Goal: Task Accomplishment & Management: Use online tool/utility

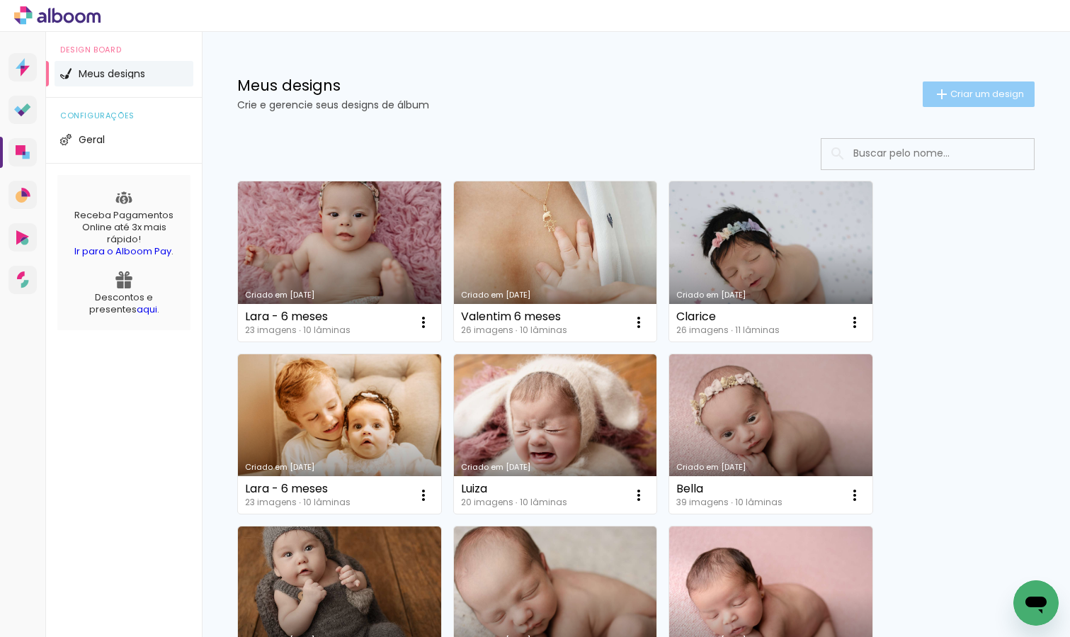
click at [994, 98] on span "Criar um design" at bounding box center [987, 93] width 74 height 9
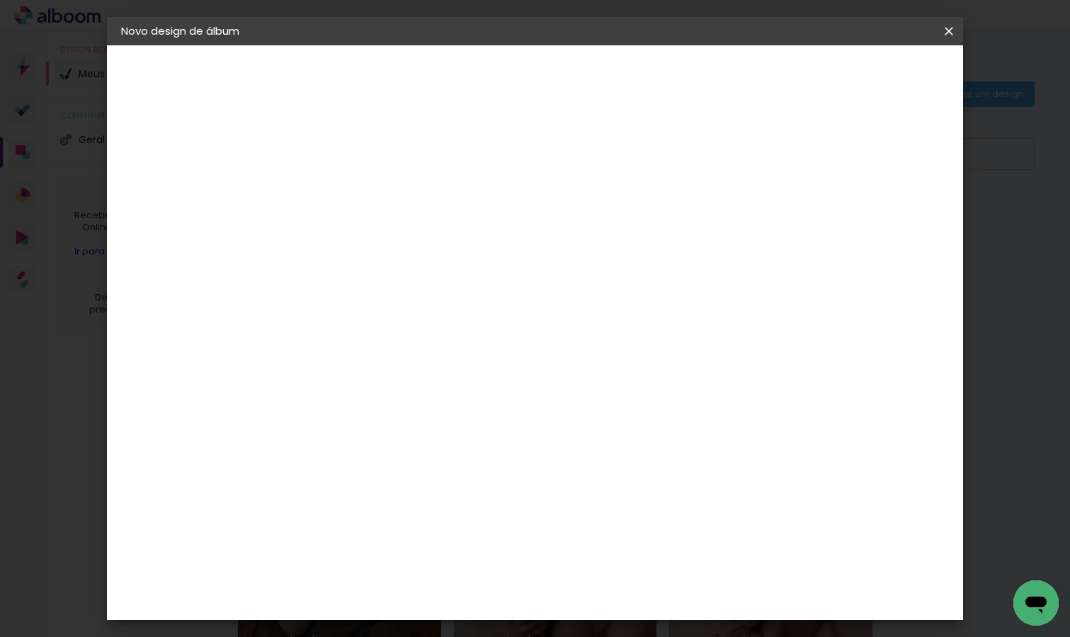
click at [353, 190] on input at bounding box center [353, 190] width 0 height 22
type input "[PERSON_NAME] - 6 meses"
type paper-input "[PERSON_NAME] - 6 meses"
click at [0, 0] on slot "Avançar" at bounding box center [0, 0] width 0 height 0
click at [443, 269] on input at bounding box center [388, 270] width 143 height 18
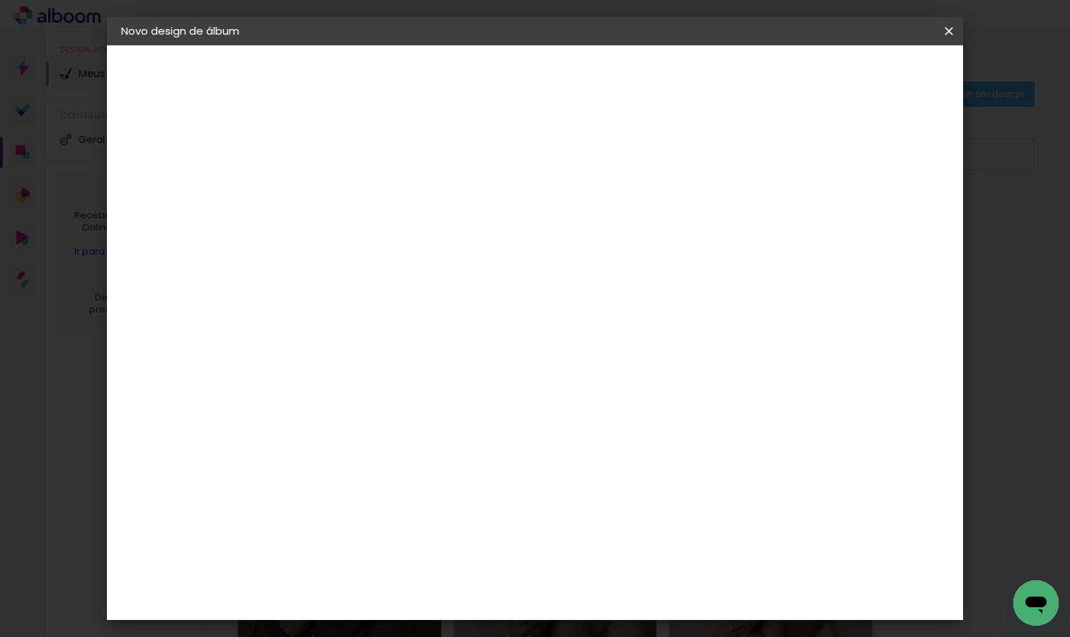
type input "dreamboo"
type paper-input "dreamboo"
click at [420, 324] on div "DreambooksPro" at bounding box center [389, 319] width 92 height 11
click at [0, 0] on slot "Avançar" at bounding box center [0, 0] width 0 height 0
click at [408, 236] on input "text" at bounding box center [380, 247] width 55 height 22
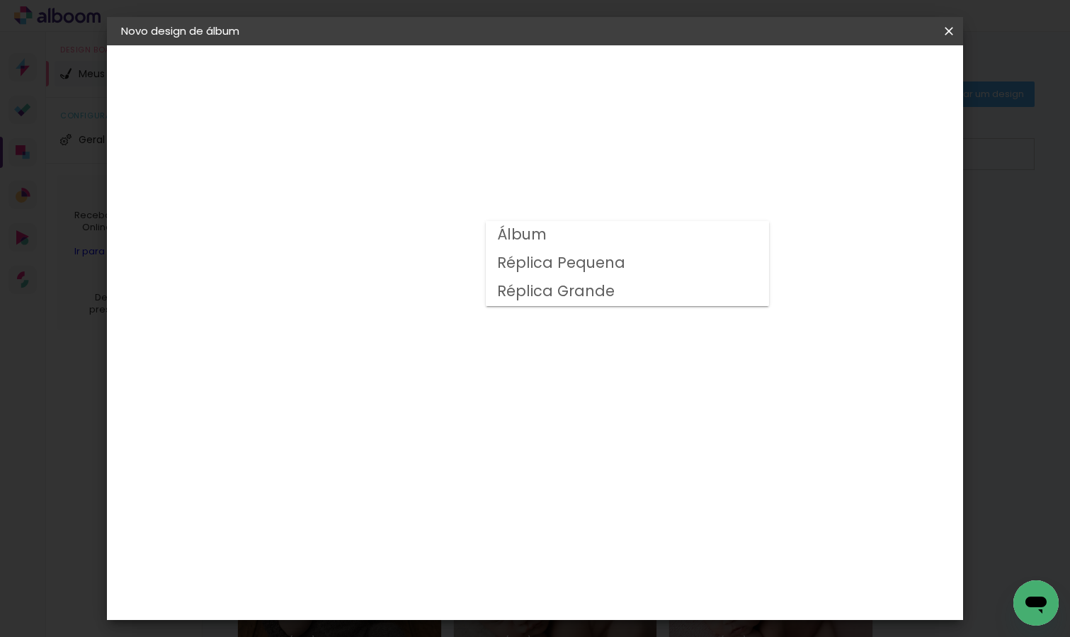
click at [699, 235] on paper-item "Álbum" at bounding box center [627, 235] width 283 height 28
type input "Álbum"
click at [448, 545] on span "25 × 25" at bounding box center [415, 559] width 66 height 29
click at [0, 0] on slot "Avançar" at bounding box center [0, 0] width 0 height 0
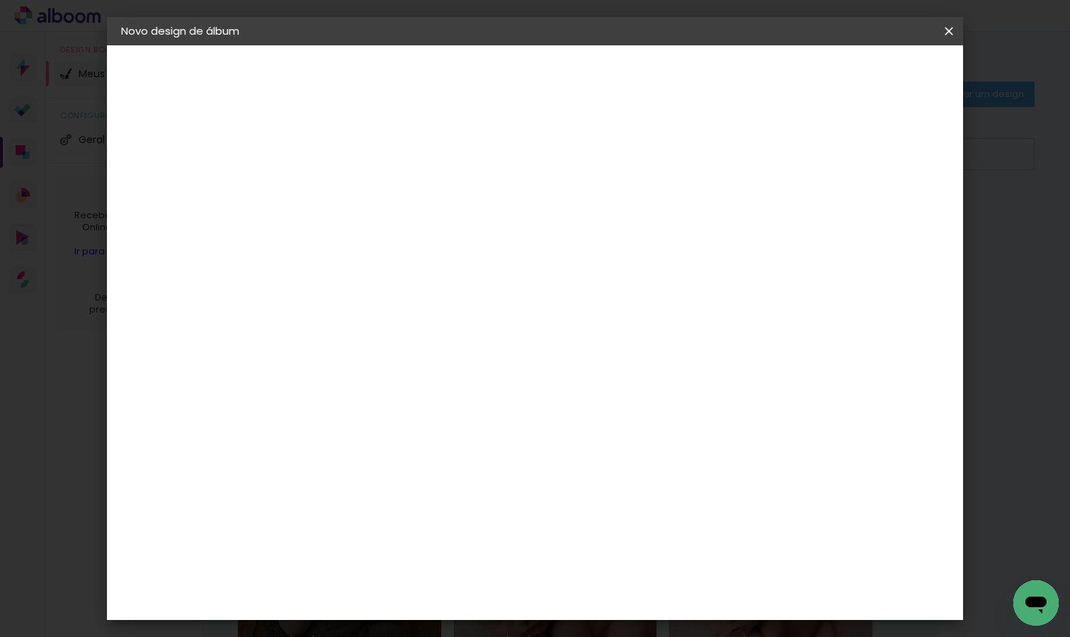
click at [870, 73] on span "Iniciar design" at bounding box center [838, 75] width 64 height 10
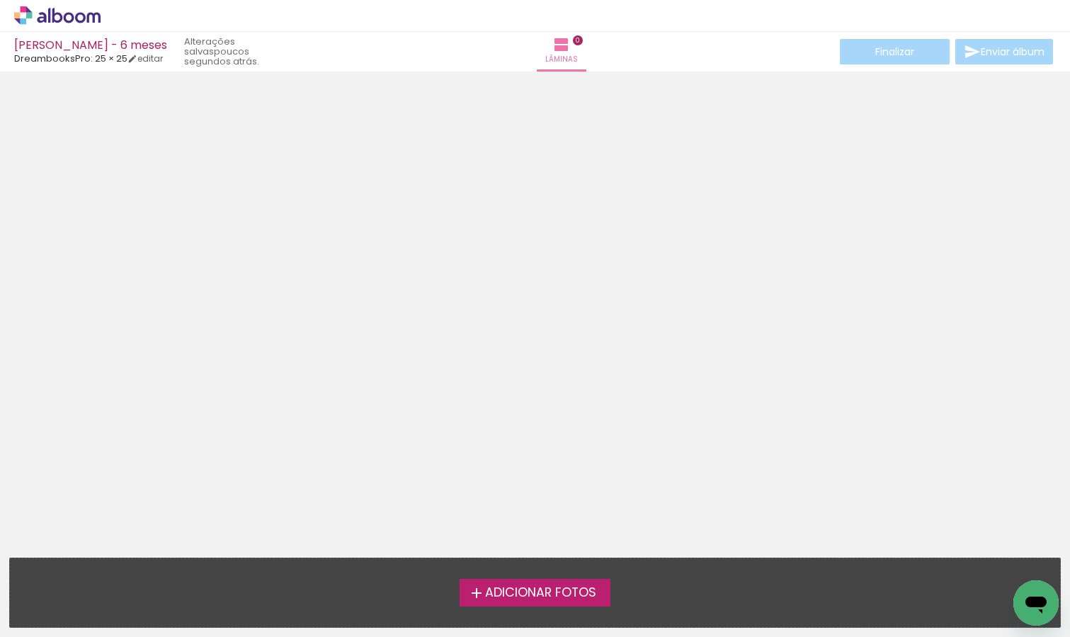
click at [530, 594] on span "Adicionar Fotos" at bounding box center [540, 592] width 111 height 13
click at [0, 0] on input "file" at bounding box center [0, 0] width 0 height 0
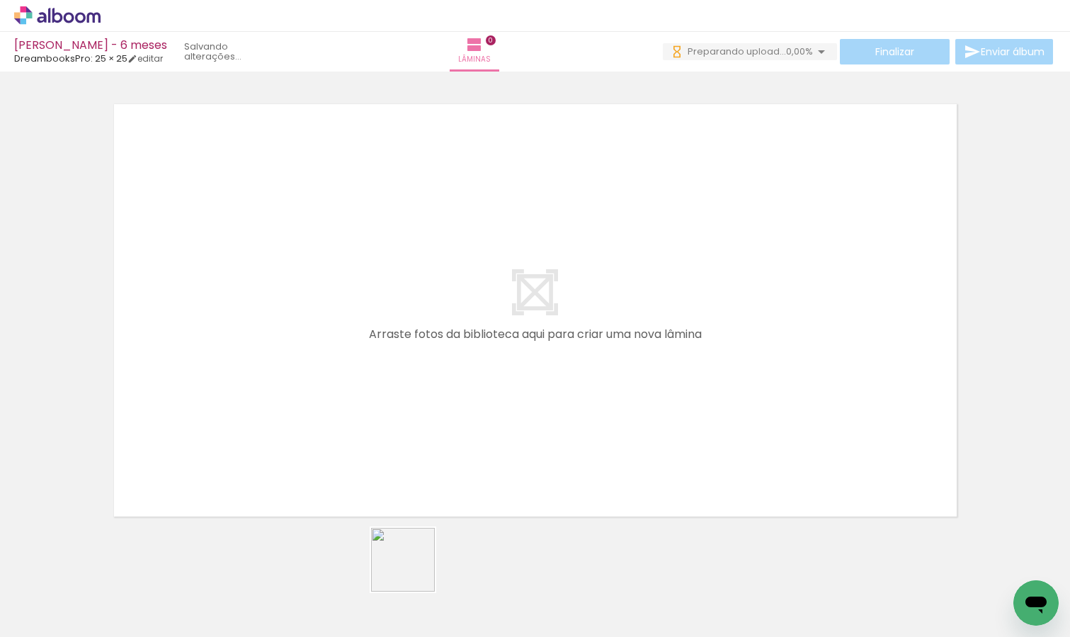
drag, startPoint x: 390, startPoint y: 591, endPoint x: 668, endPoint y: 391, distance: 342.9
click at [668, 391] on quentale-workspace at bounding box center [535, 318] width 1070 height 637
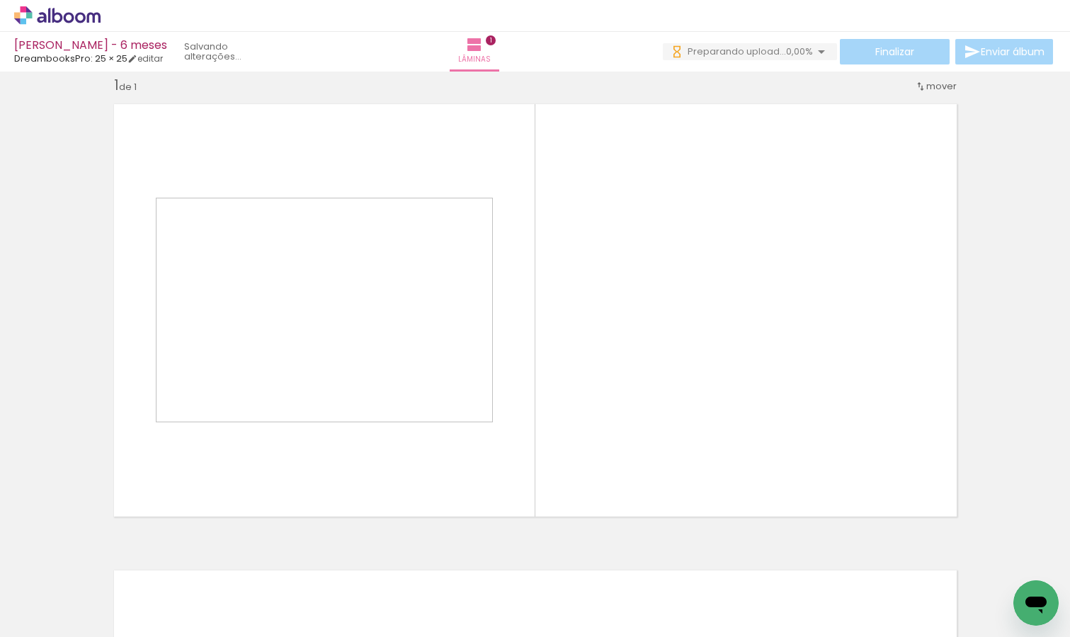
scroll to position [18, 0]
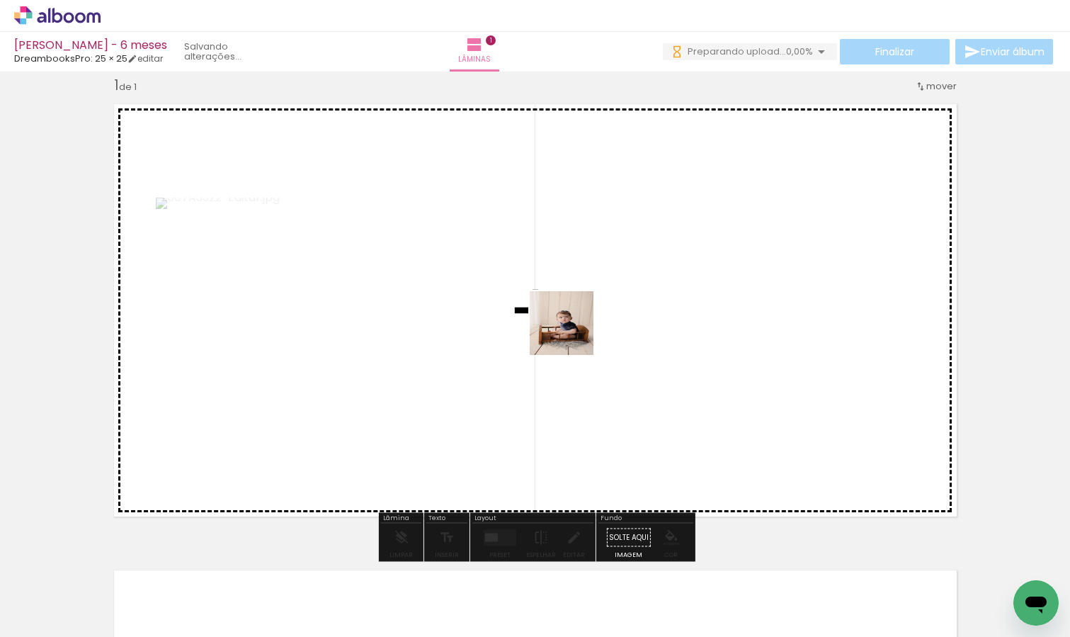
drag, startPoint x: 144, startPoint y: 610, endPoint x: 580, endPoint y: 331, distance: 518.2
click at [581, 331] on quentale-workspace at bounding box center [535, 318] width 1070 height 637
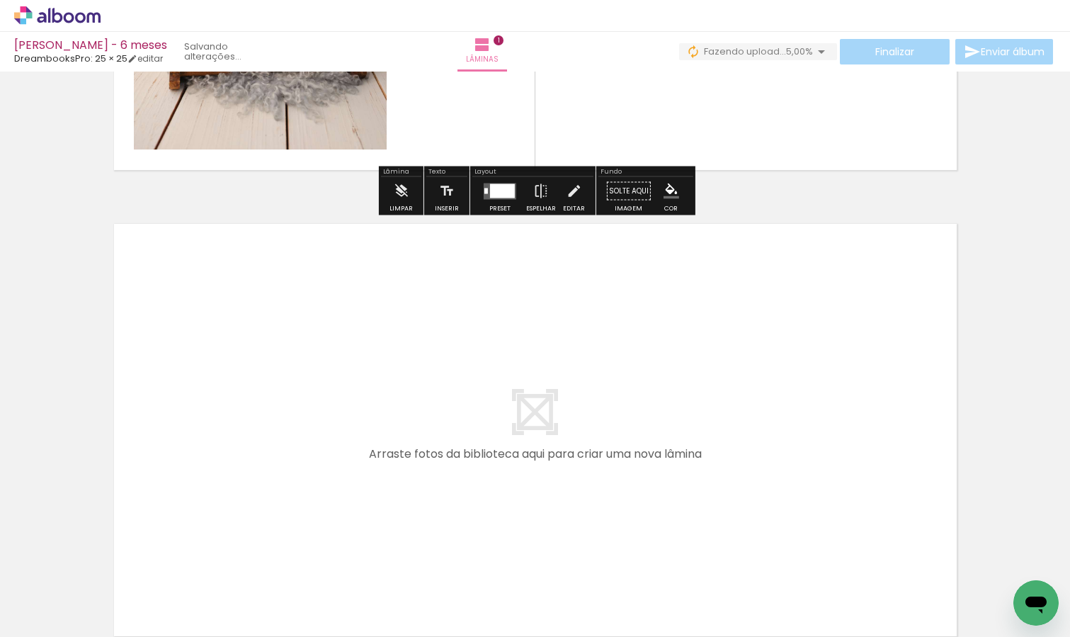
scroll to position [376, 0]
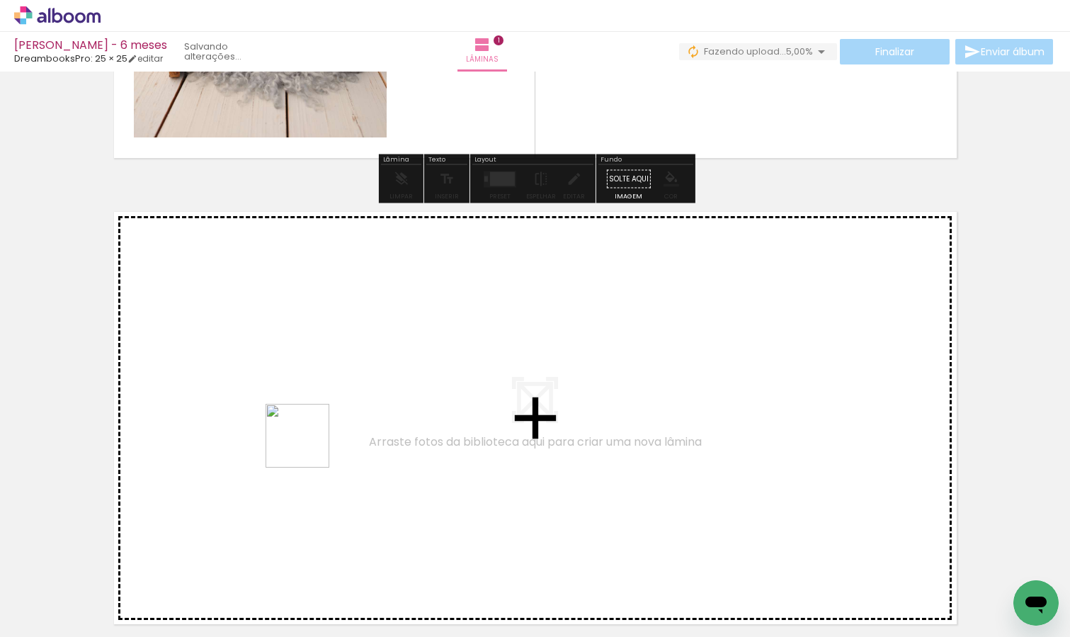
drag, startPoint x: 308, startPoint y: 506, endPoint x: 308, endPoint y: 433, distance: 72.2
click at [308, 433] on quentale-workspace at bounding box center [535, 318] width 1070 height 637
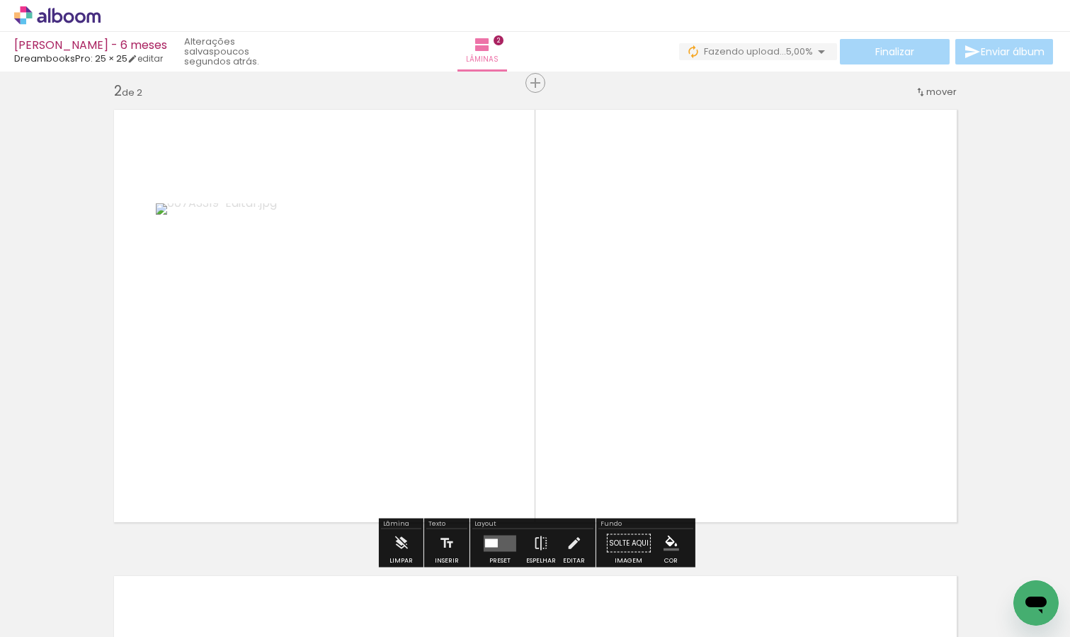
scroll to position [484, 0]
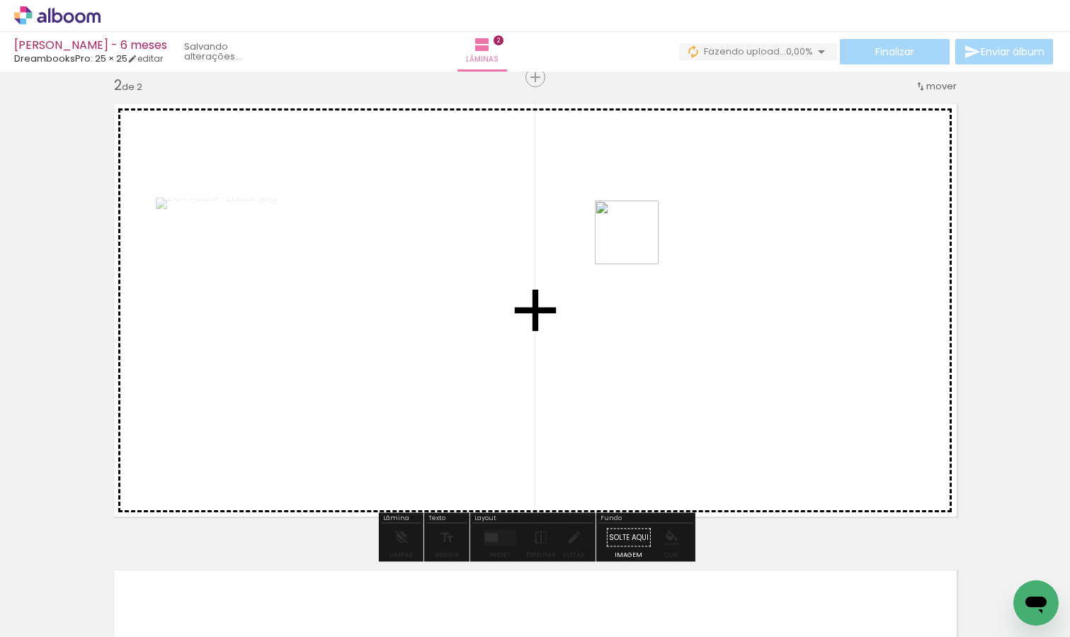
drag, startPoint x: 249, startPoint y: 576, endPoint x: 652, endPoint y: 232, distance: 529.4
click at [652, 232] on quentale-workspace at bounding box center [535, 318] width 1070 height 637
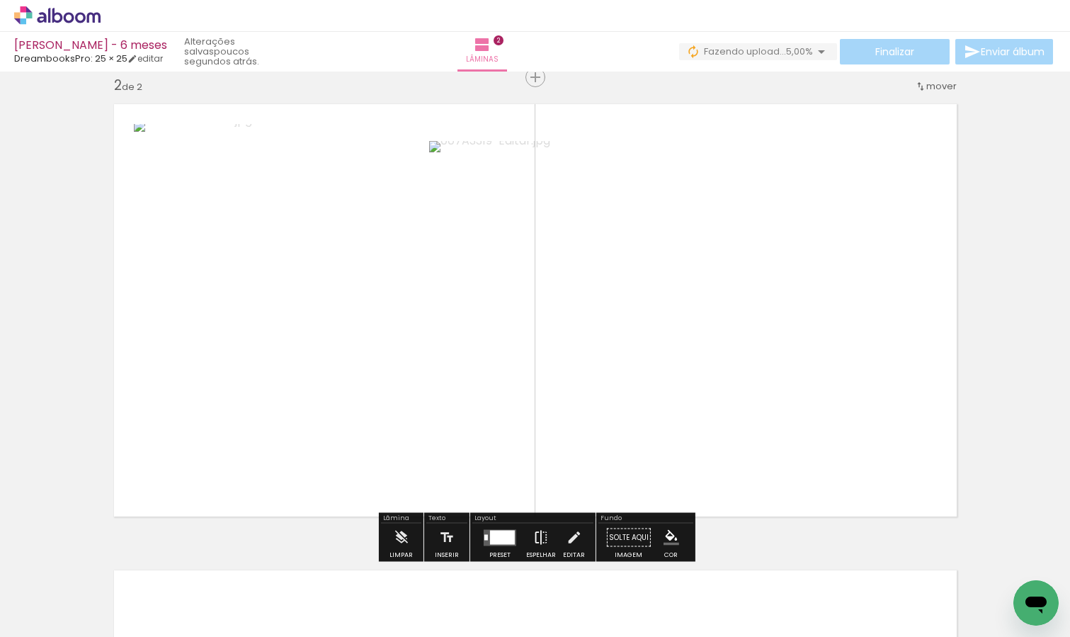
click at [537, 536] on iron-icon at bounding box center [541, 537] width 16 height 28
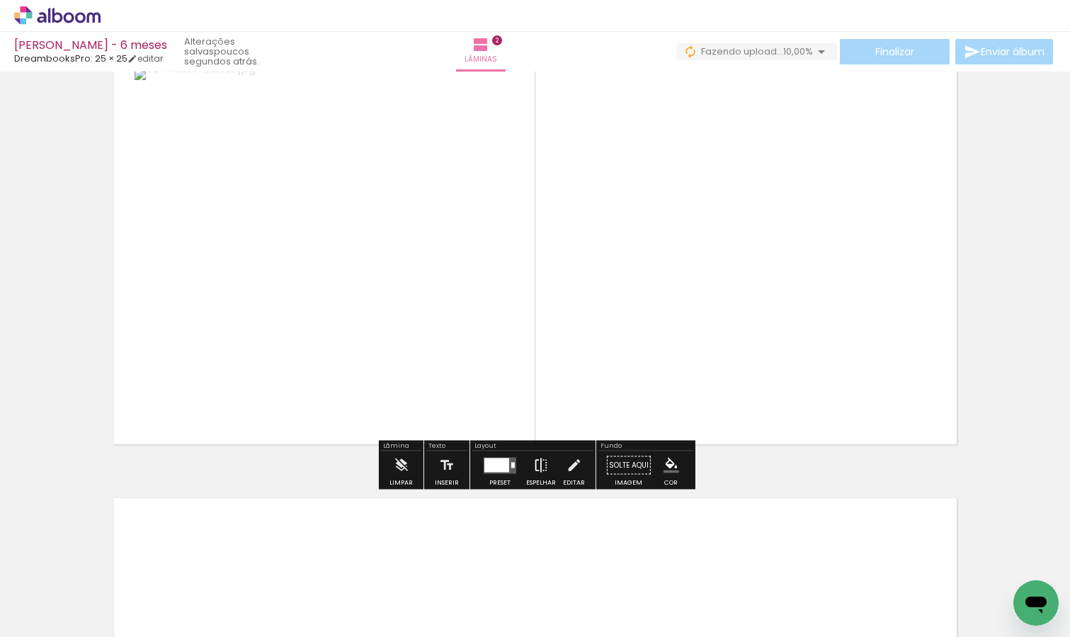
scroll to position [578, 0]
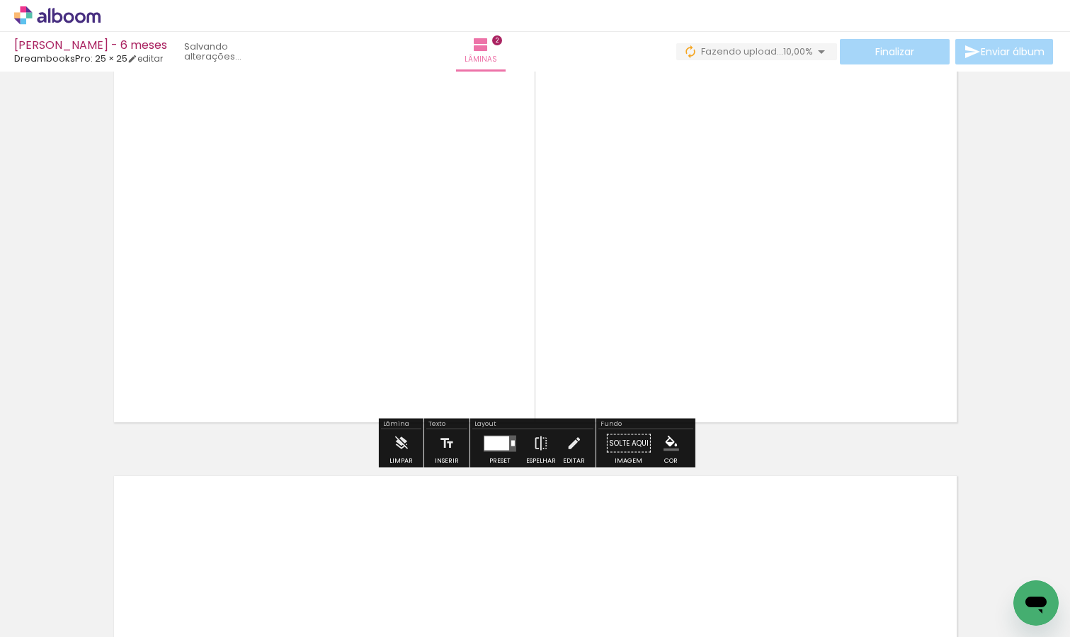
click at [494, 443] on div at bounding box center [496, 442] width 25 height 14
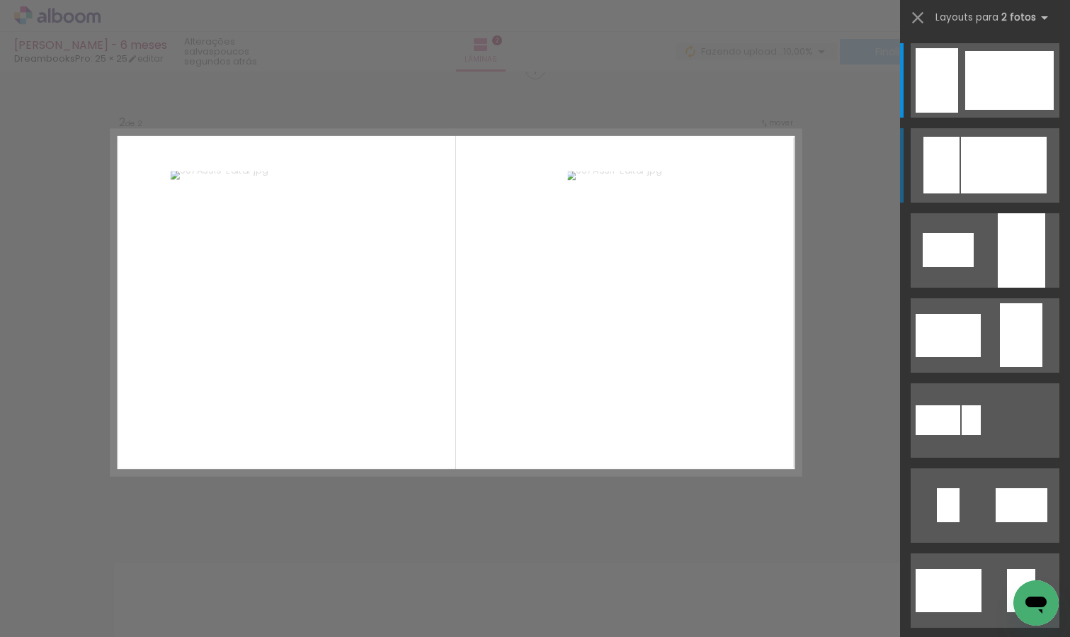
scroll to position [484, 0]
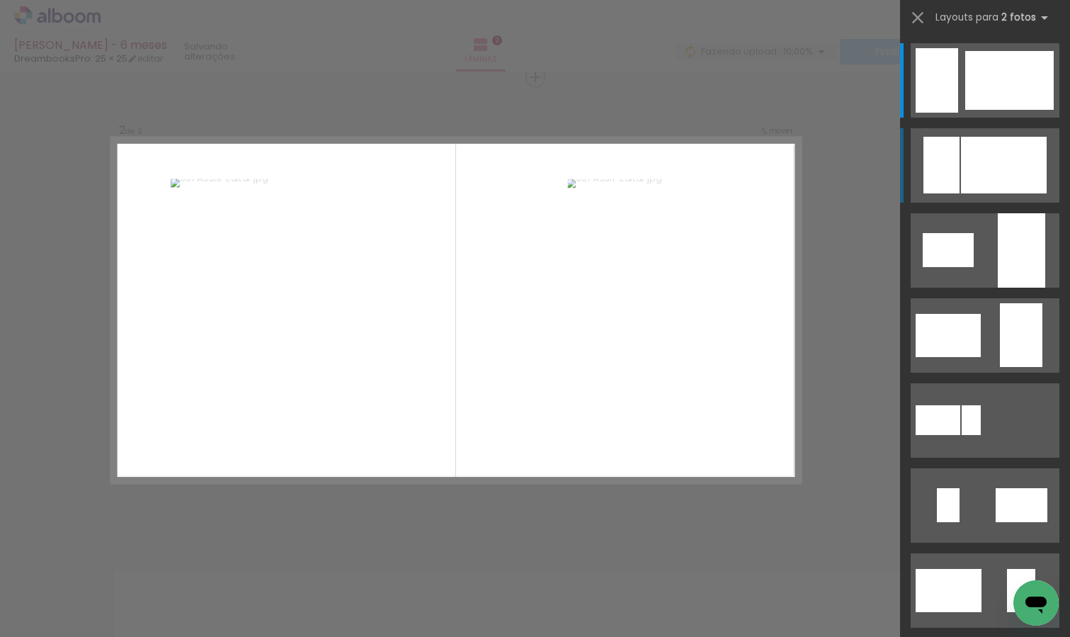
click at [989, 163] on div at bounding box center [1004, 165] width 86 height 57
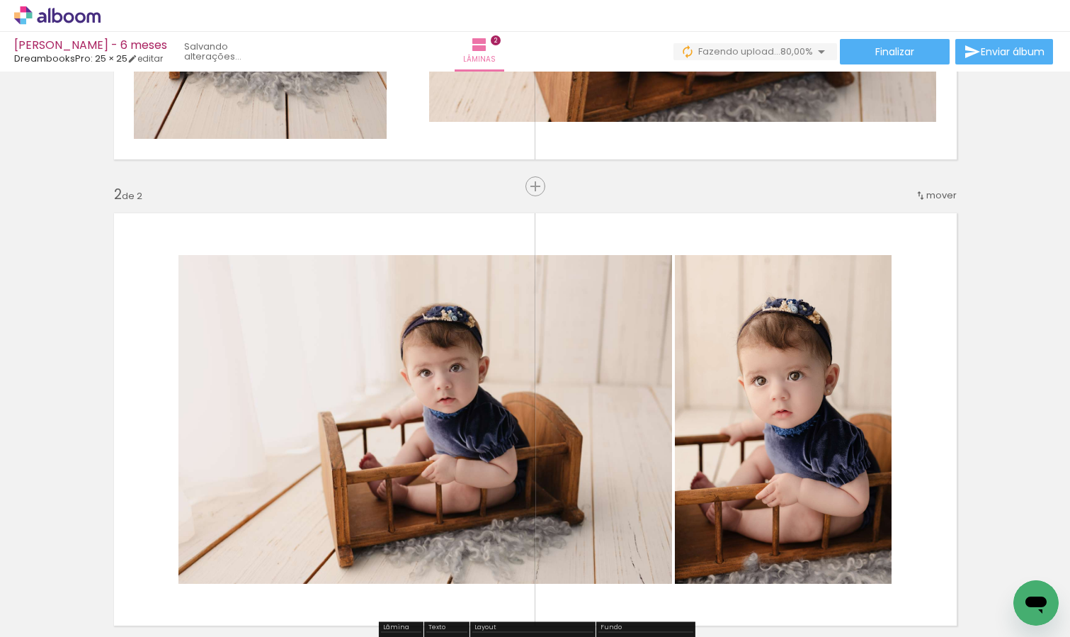
scroll to position [377, 0]
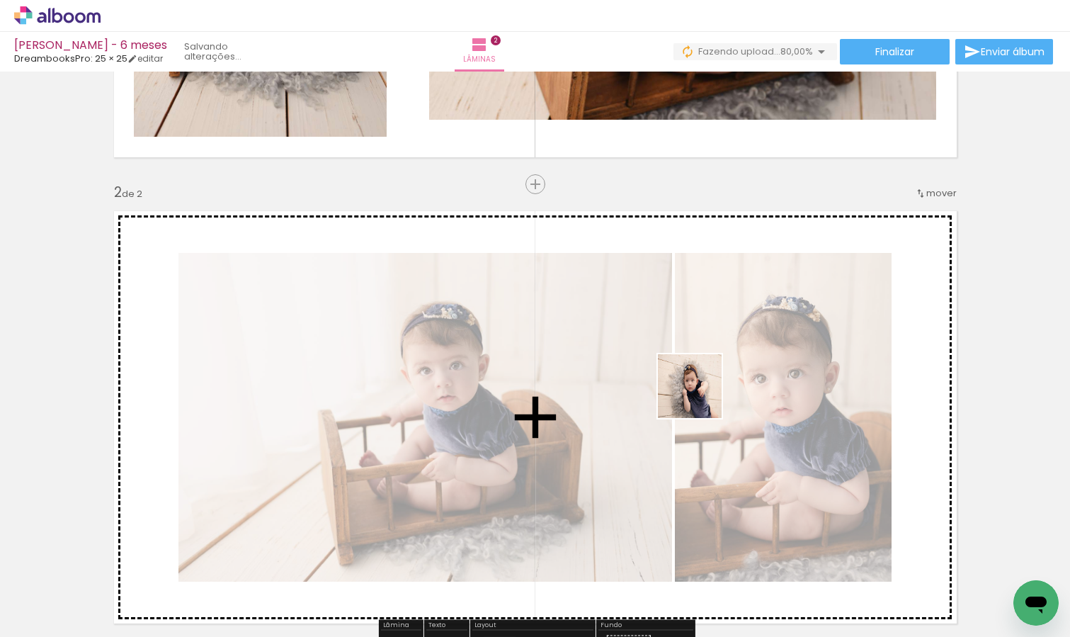
drag, startPoint x: 471, startPoint y: 596, endPoint x: 700, endPoint y: 397, distance: 303.7
click at [700, 397] on quentale-workspace at bounding box center [535, 318] width 1070 height 637
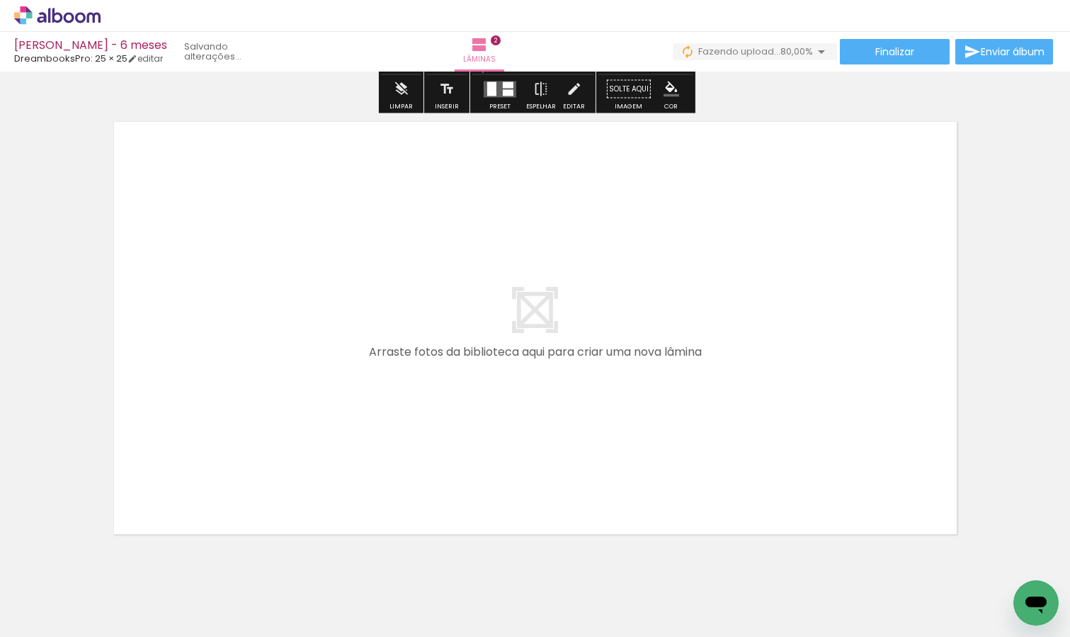
scroll to position [952, 0]
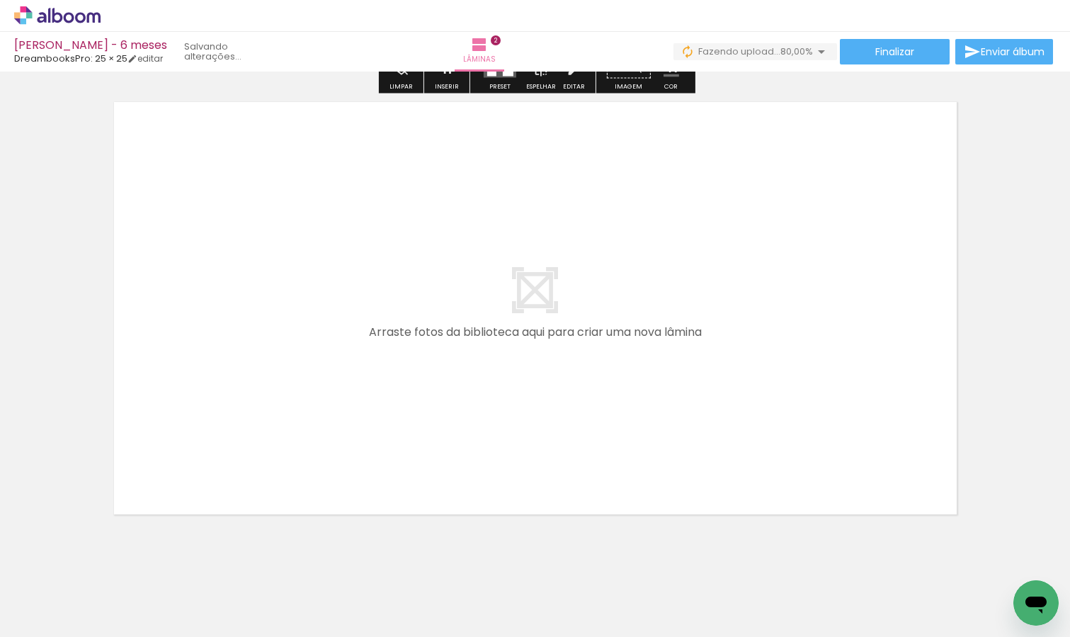
drag, startPoint x: 551, startPoint y: 593, endPoint x: 500, endPoint y: 458, distance: 144.5
click at [500, 458] on quentale-workspace at bounding box center [535, 318] width 1070 height 637
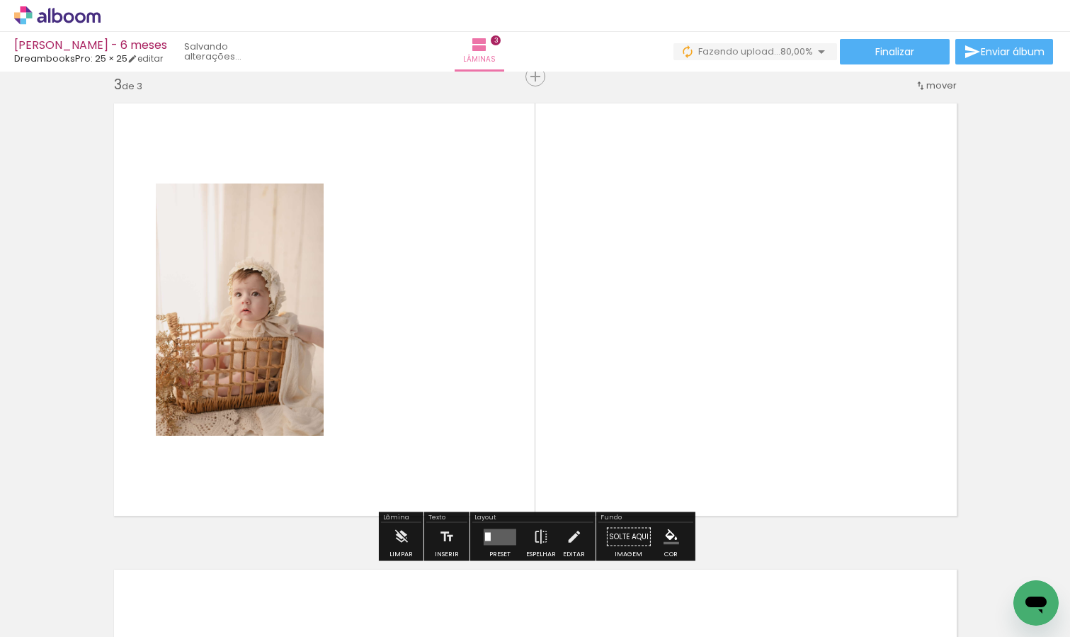
scroll to position [950, 0]
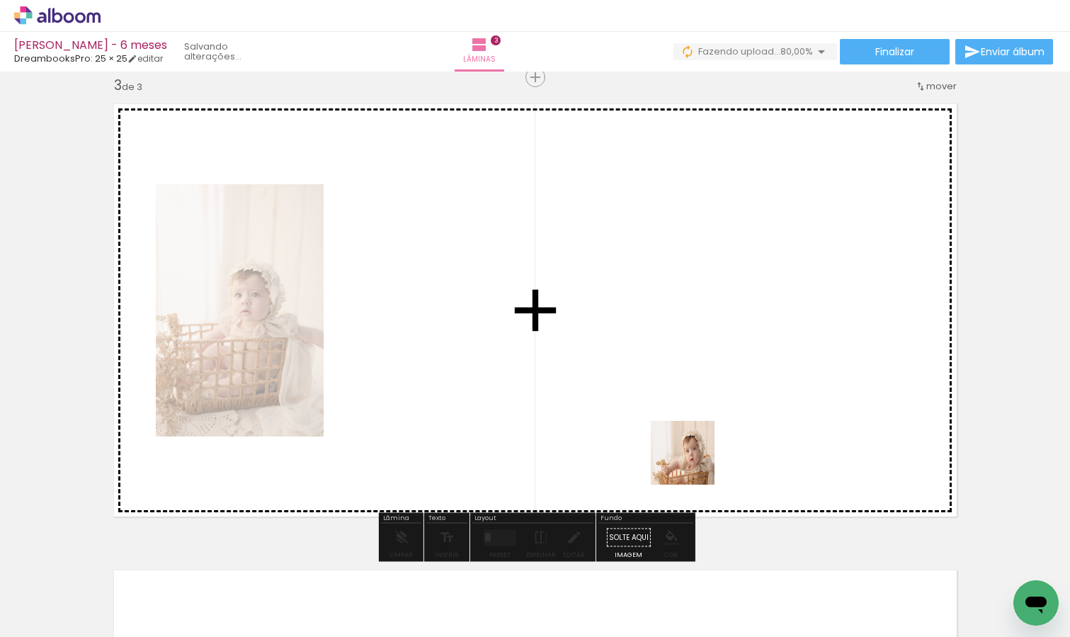
drag, startPoint x: 634, startPoint y: 605, endPoint x: 710, endPoint y: 435, distance: 186.4
click at [710, 435] on quentale-workspace at bounding box center [535, 318] width 1070 height 637
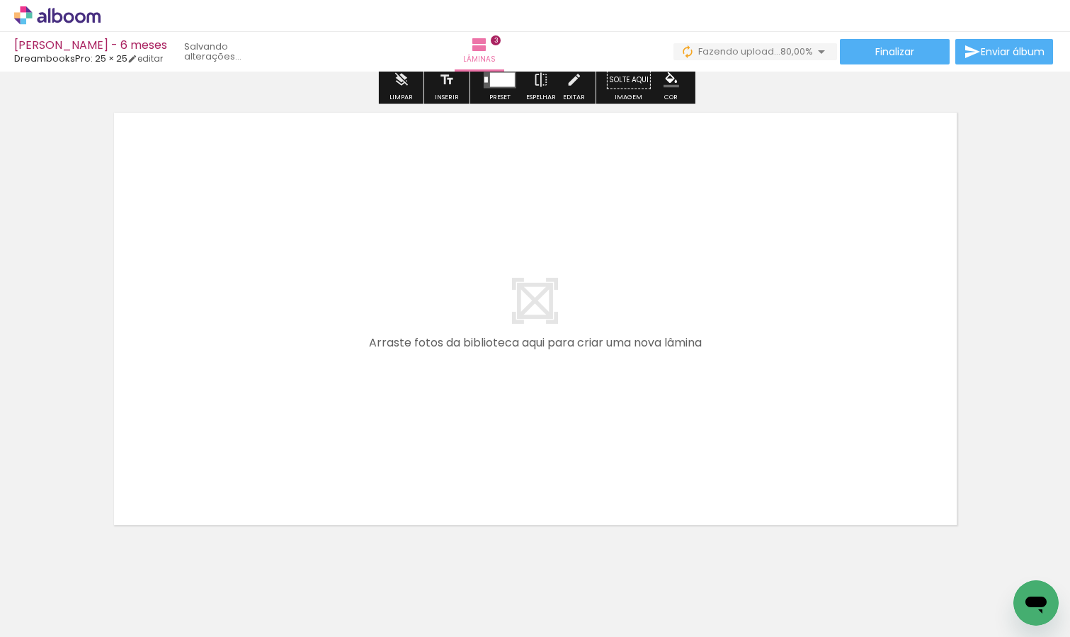
scroll to position [1428, 0]
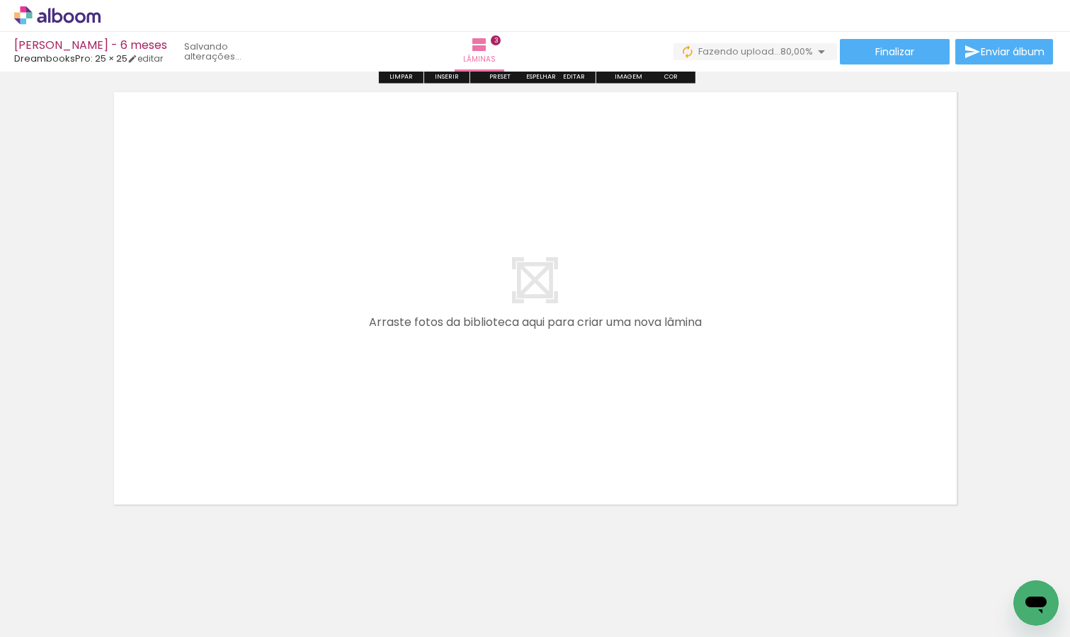
drag, startPoint x: 687, startPoint y: 610, endPoint x: 578, endPoint y: 449, distance: 194.8
click at [578, 449] on quentale-workspace at bounding box center [535, 318] width 1070 height 637
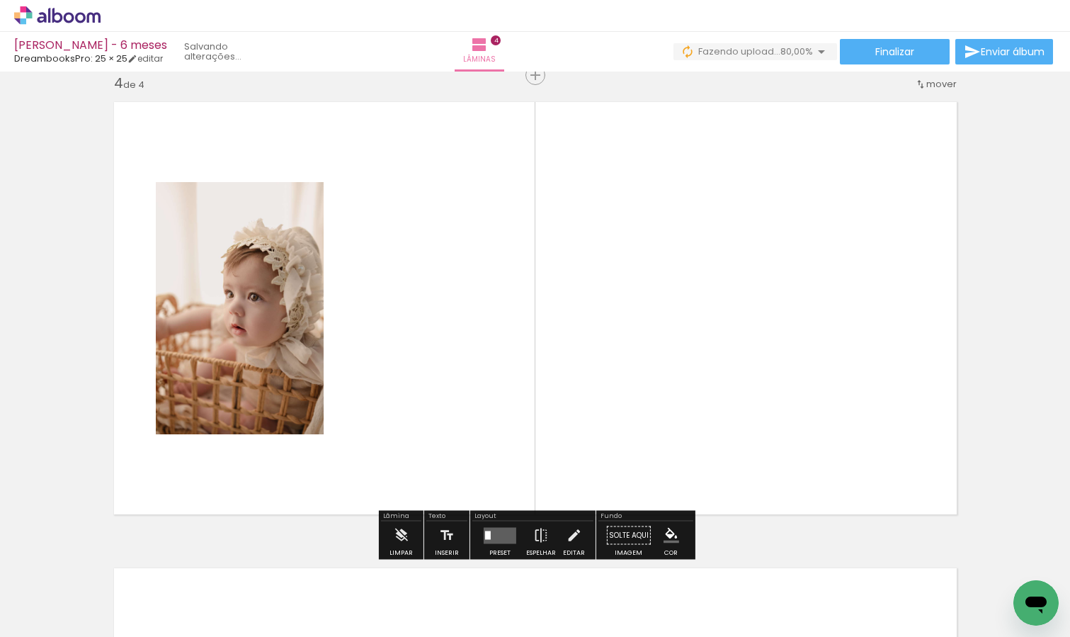
scroll to position [1416, 0]
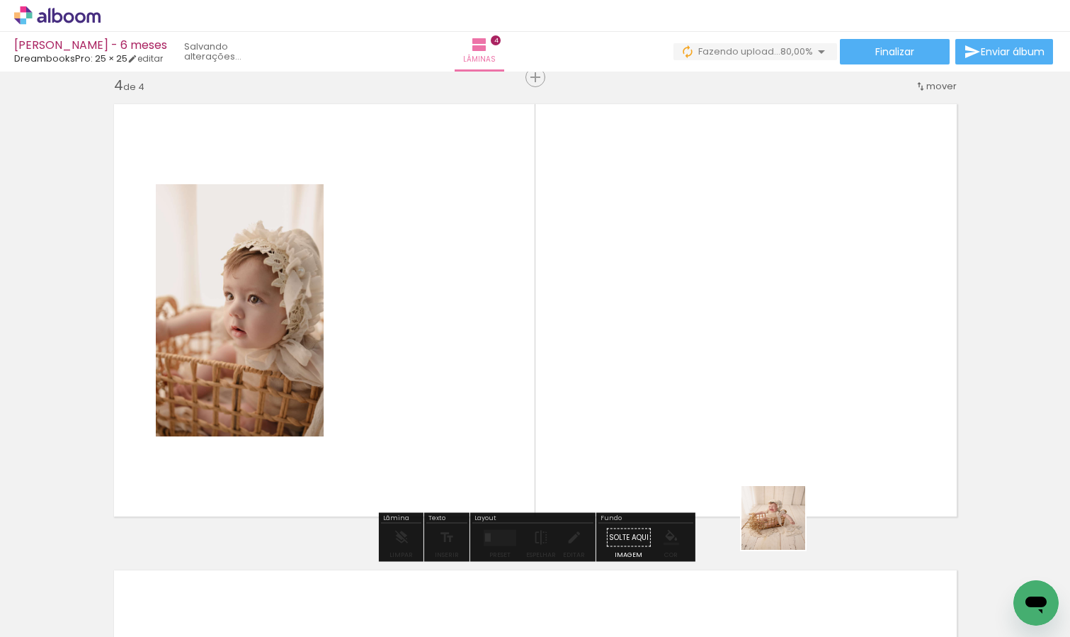
drag, startPoint x: 787, startPoint y: 598, endPoint x: 784, endPoint y: 438, distance: 160.1
click at [784, 440] on quentale-workspace at bounding box center [535, 318] width 1070 height 637
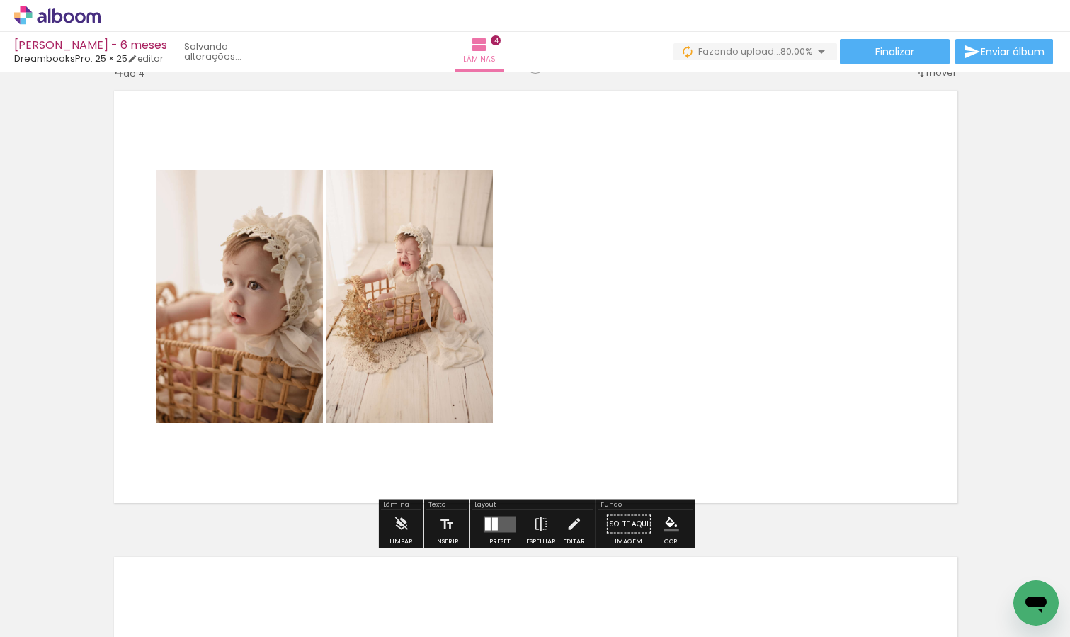
scroll to position [1426, 0]
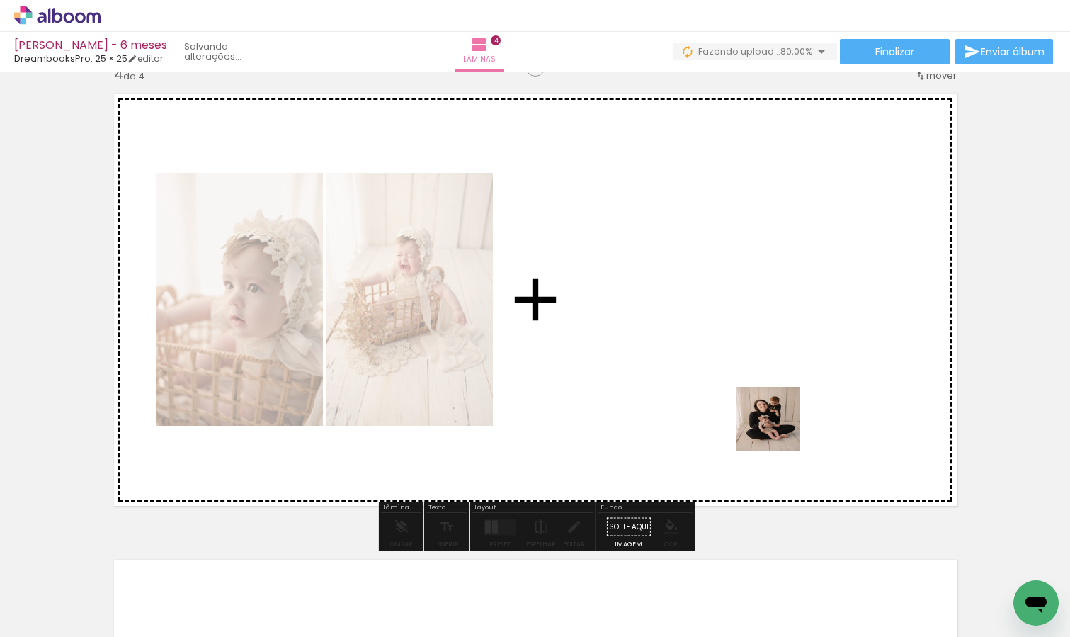
drag, startPoint x: 797, startPoint y: 598, endPoint x: 779, endPoint y: 427, distance: 171.6
click at [779, 427] on quentale-workspace at bounding box center [535, 318] width 1070 height 637
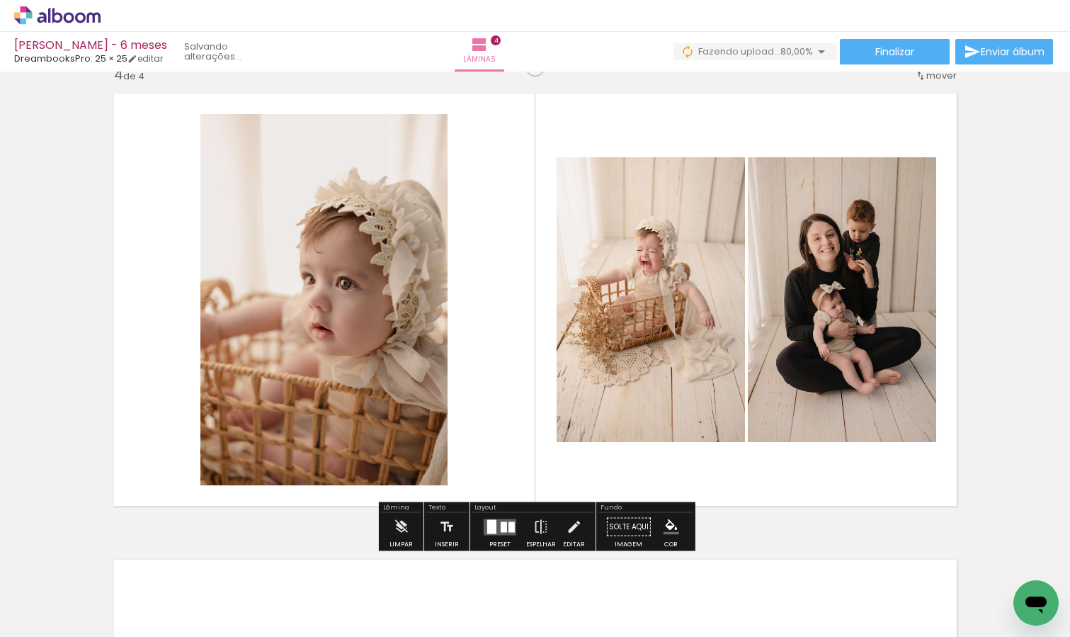
drag, startPoint x: 875, startPoint y: 596, endPoint x: 906, endPoint y: 378, distance: 219.5
click at [906, 378] on quentale-workspace at bounding box center [535, 318] width 1070 height 637
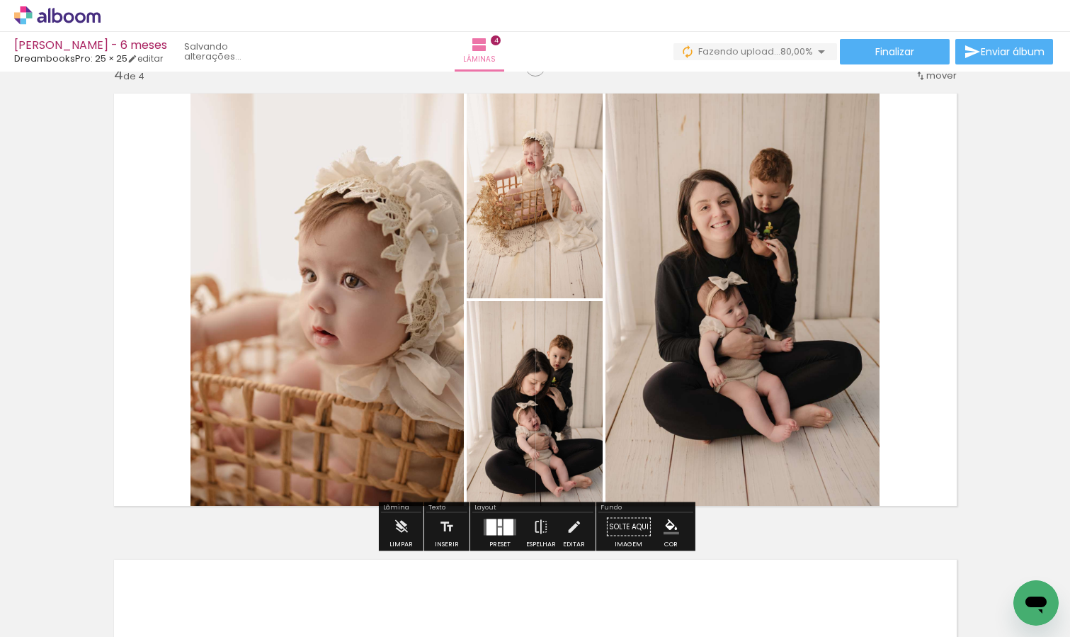
click at [504, 526] on div at bounding box center [508, 526] width 10 height 16
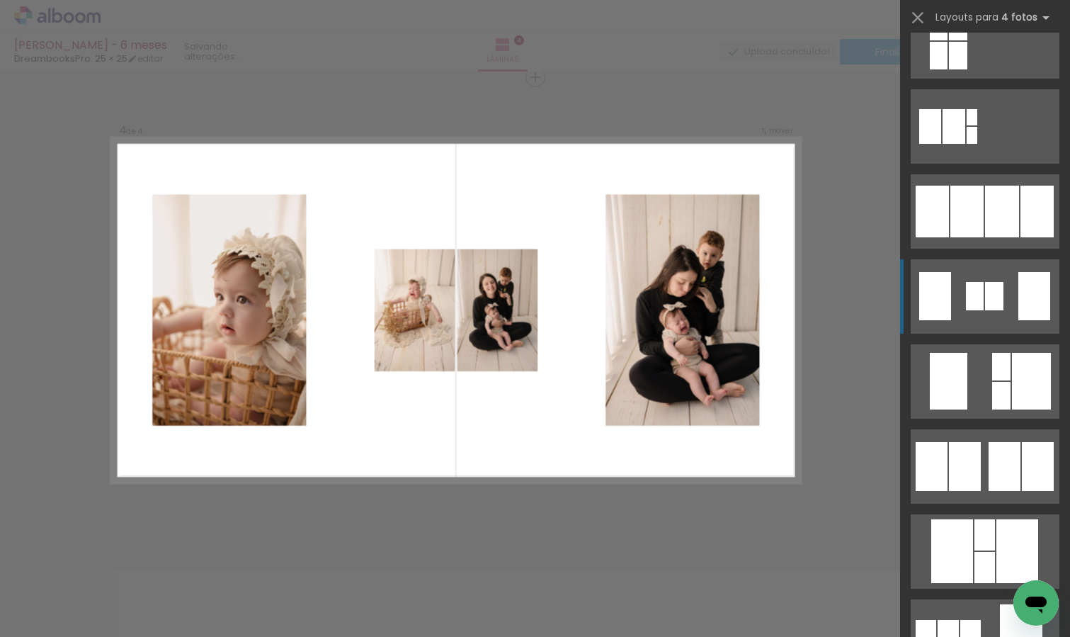
scroll to position [935, 0]
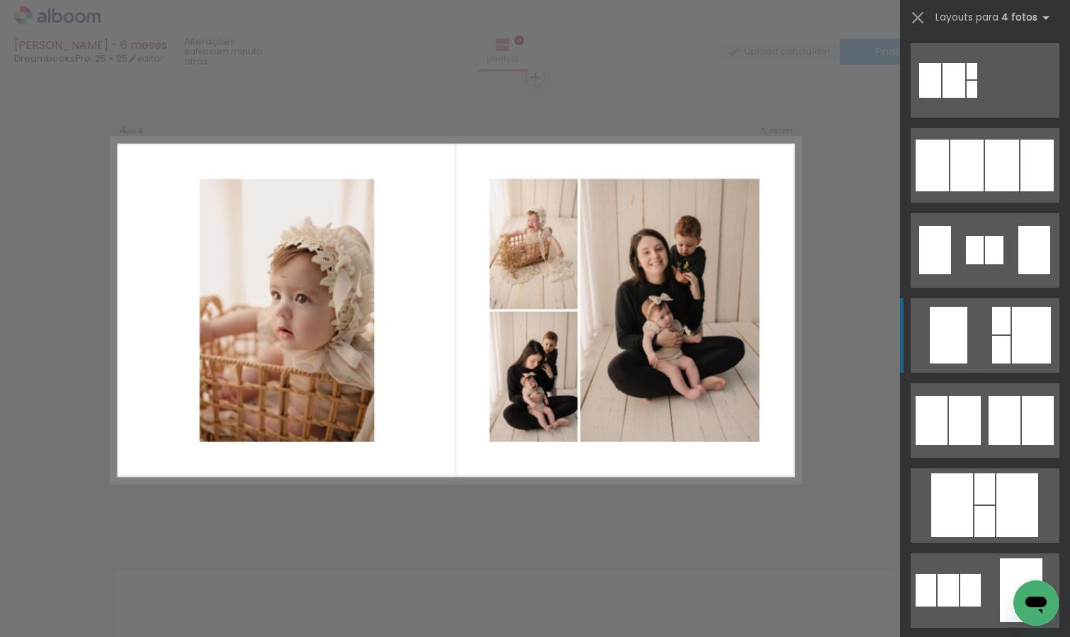
click at [1017, 333] on div at bounding box center [1031, 335] width 39 height 57
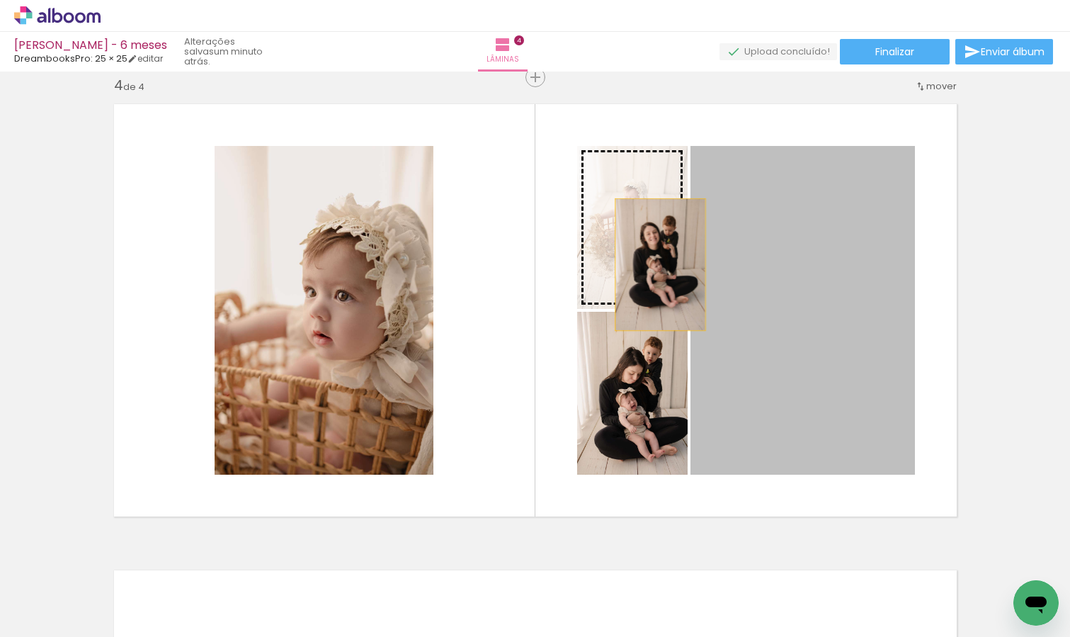
drag, startPoint x: 796, startPoint y: 297, endPoint x: 651, endPoint y: 261, distance: 148.7
click at [0, 0] on slot at bounding box center [0, 0] width 0 height 0
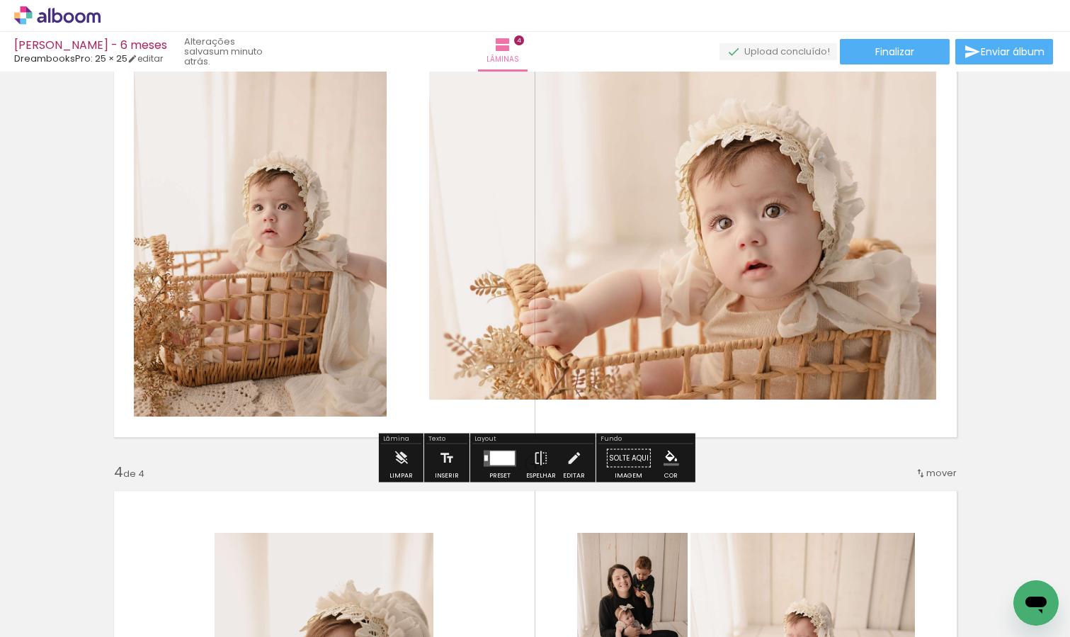
scroll to position [1059, 0]
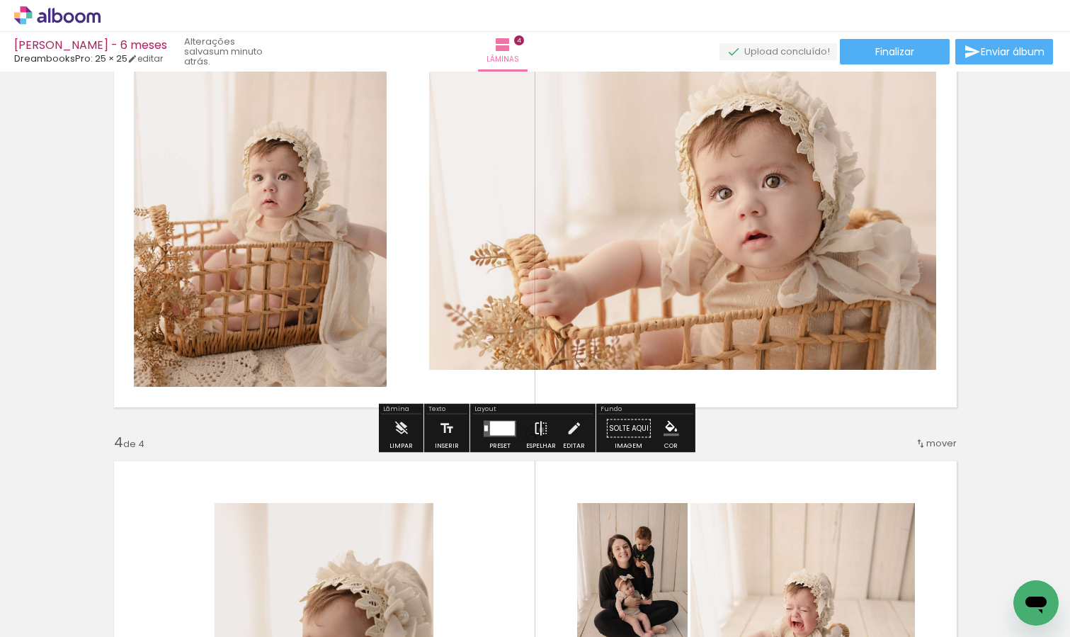
click at [538, 429] on iron-icon at bounding box center [541, 428] width 16 height 28
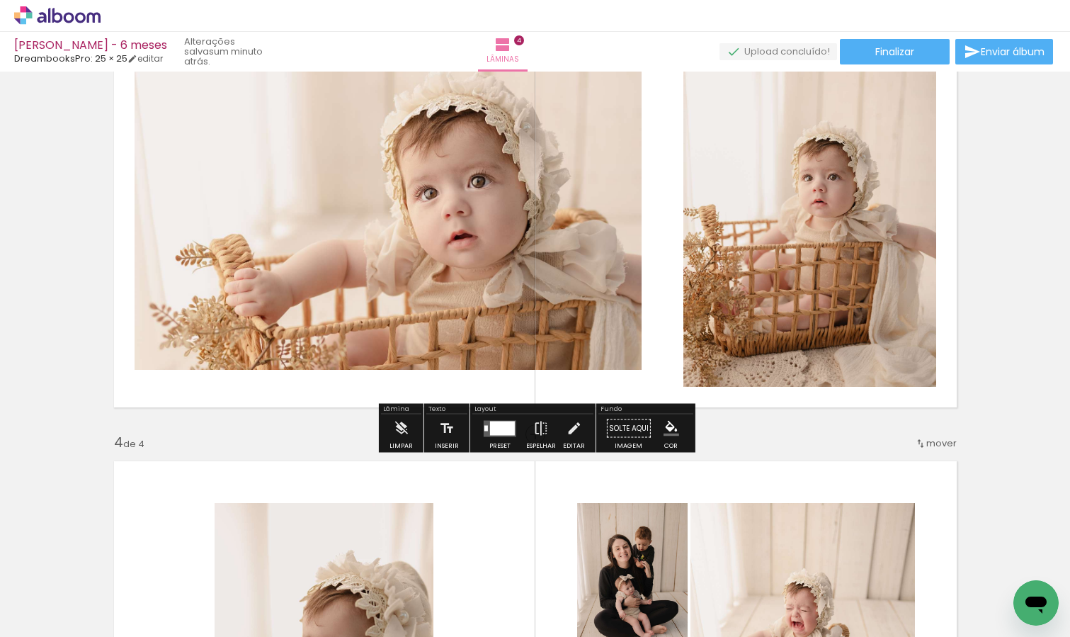
click at [499, 434] on div at bounding box center [502, 428] width 25 height 14
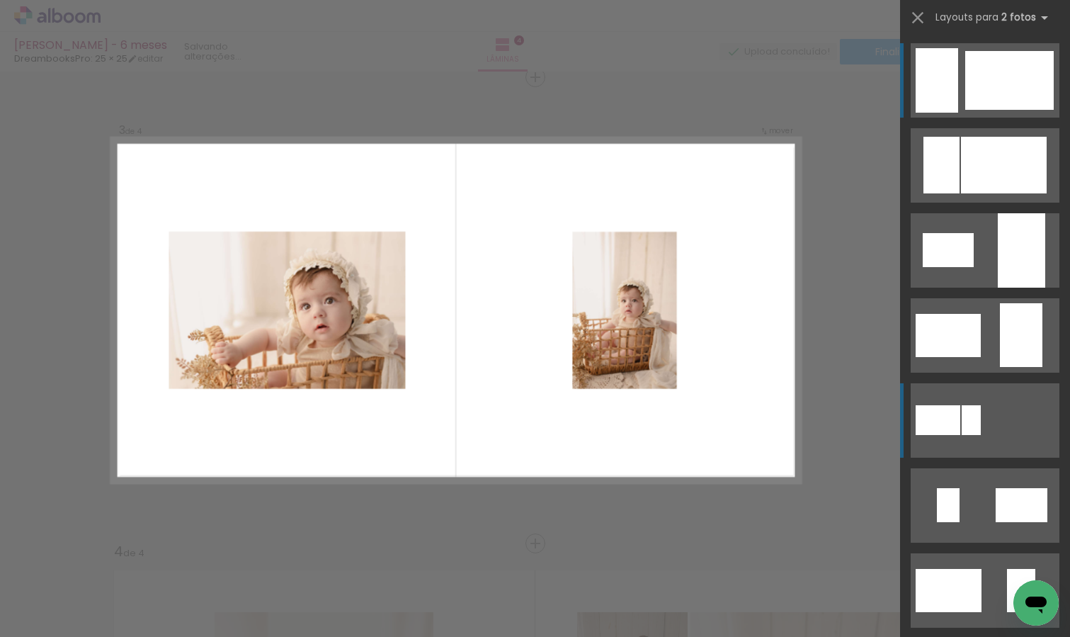
scroll to position [428, 0]
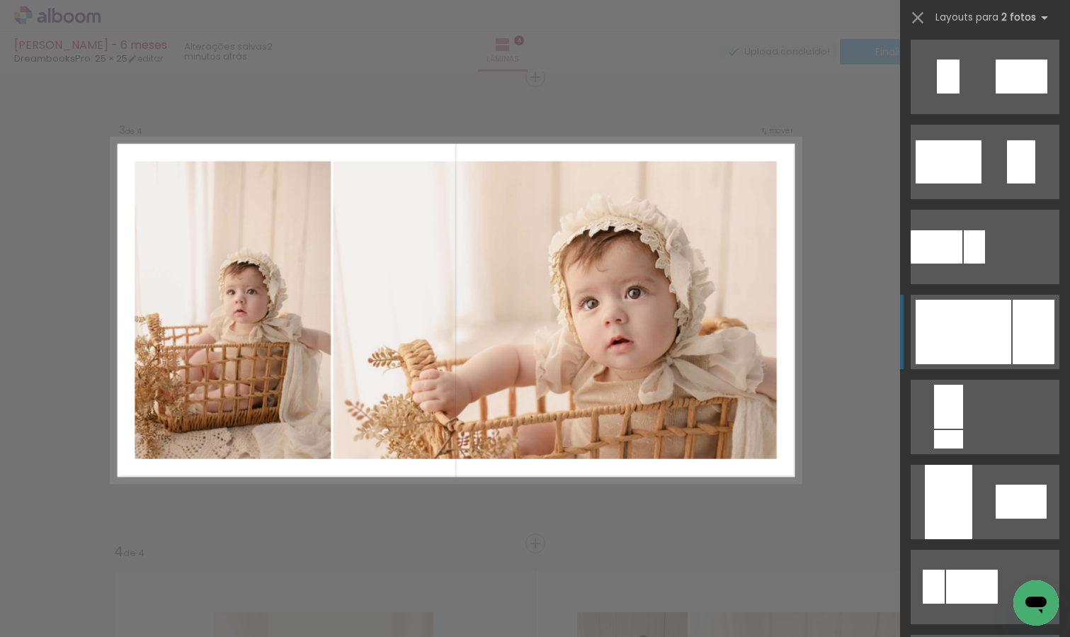
click at [998, 318] on div at bounding box center [964, 332] width 96 height 64
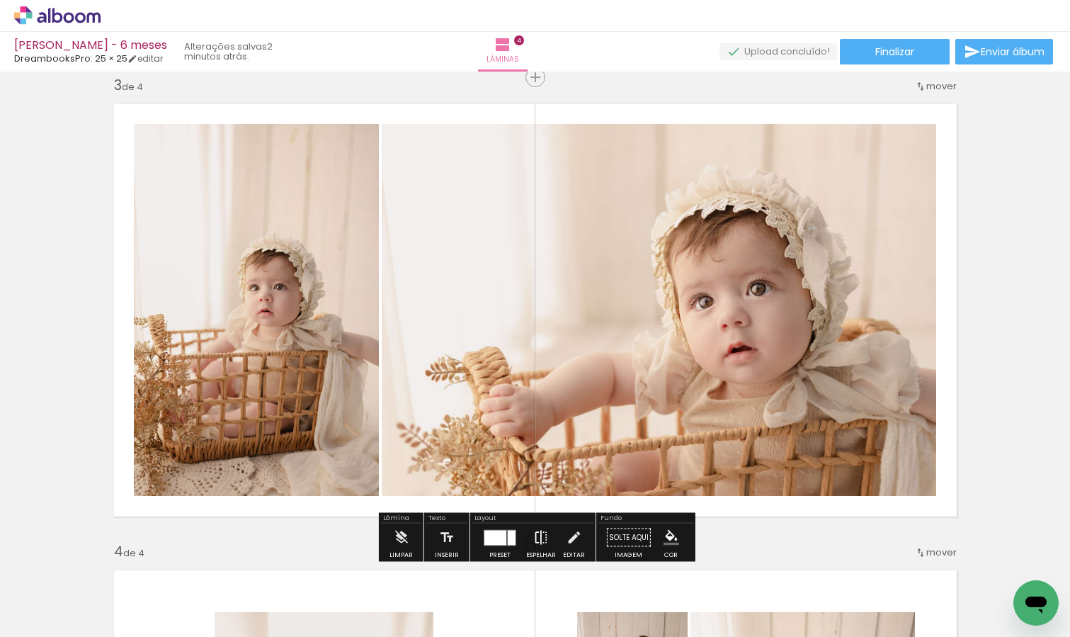
click at [538, 535] on iron-icon at bounding box center [541, 537] width 16 height 28
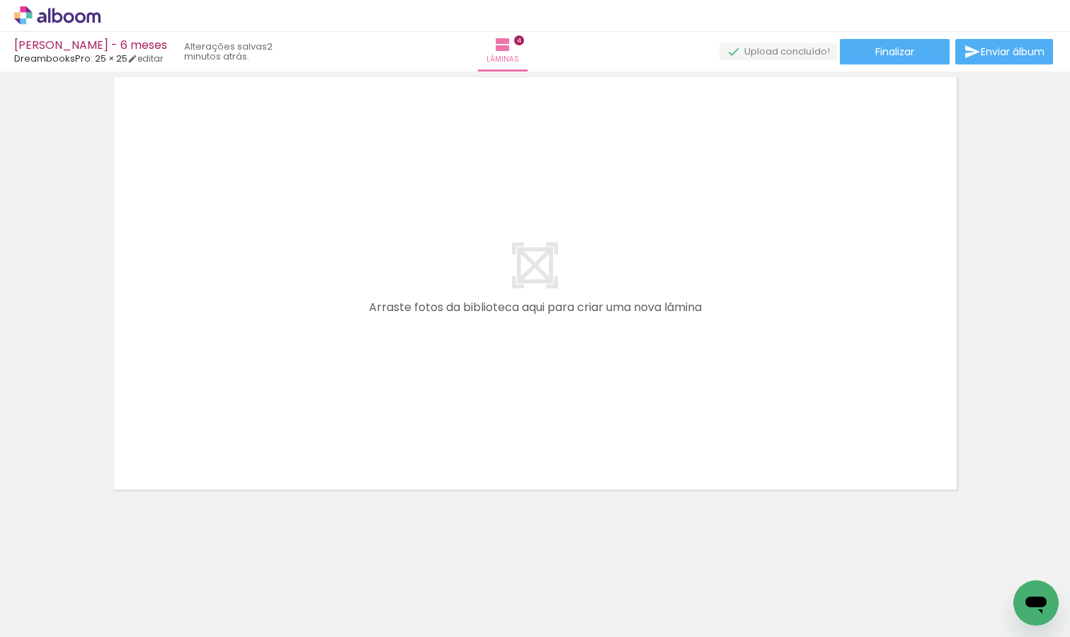
scroll to position [0, 637]
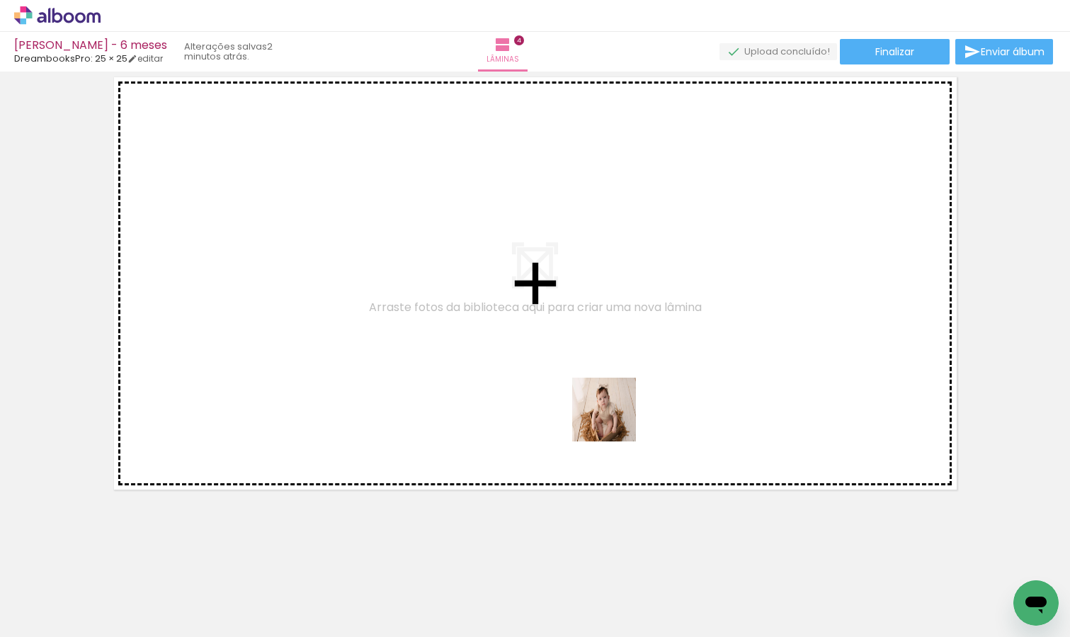
drag, startPoint x: 616, startPoint y: 597, endPoint x: 615, endPoint y: 420, distance: 177.0
click at [615, 420] on quentale-workspace at bounding box center [535, 318] width 1070 height 637
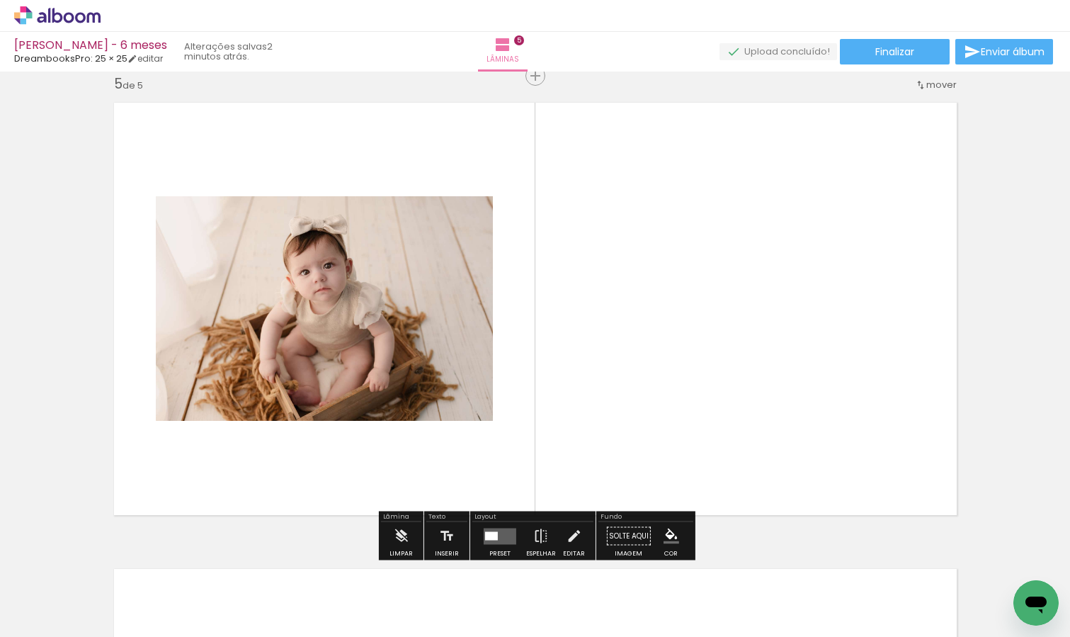
scroll to position [1881, 0]
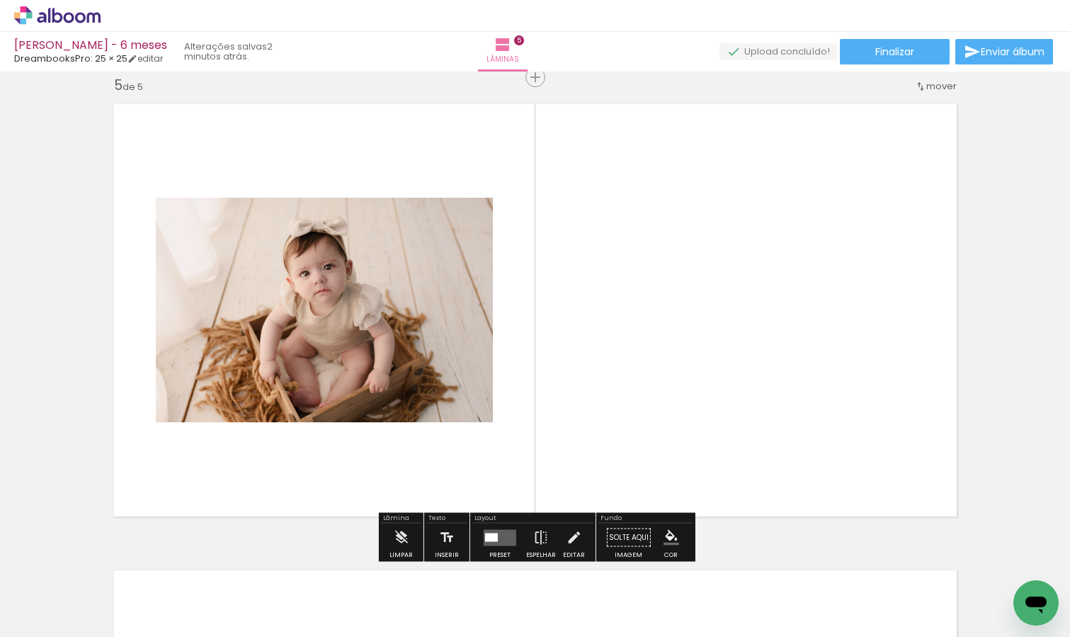
drag, startPoint x: 393, startPoint y: 596, endPoint x: 691, endPoint y: 442, distance: 335.7
click at [691, 442] on quentale-workspace at bounding box center [535, 318] width 1070 height 637
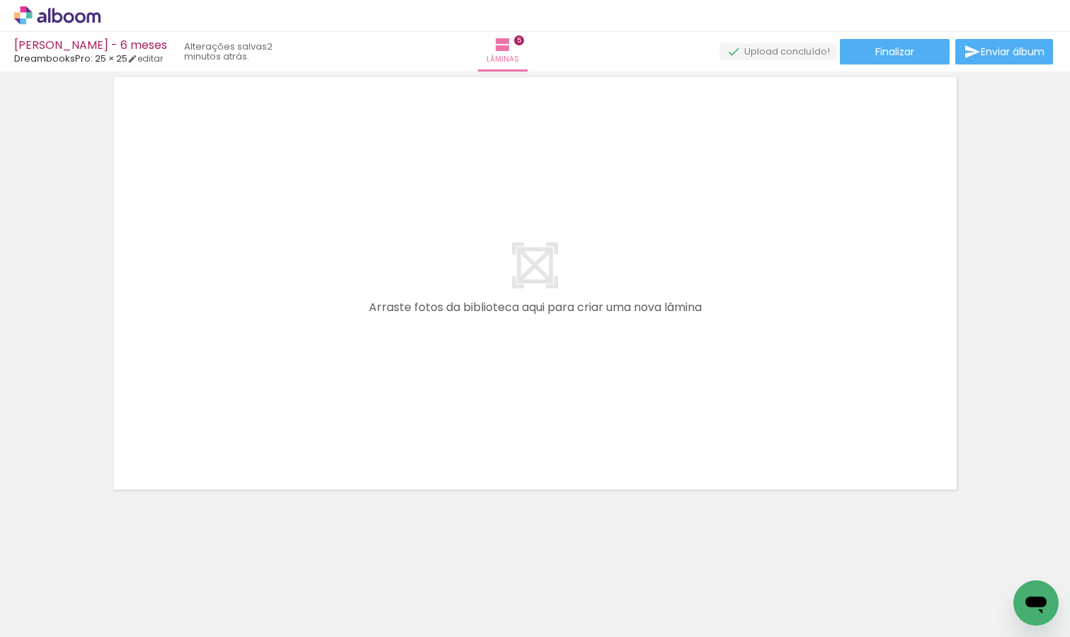
drag, startPoint x: 464, startPoint y: 612, endPoint x: 450, endPoint y: 492, distance: 120.5
click at [450, 492] on quentale-workspace at bounding box center [535, 318] width 1070 height 637
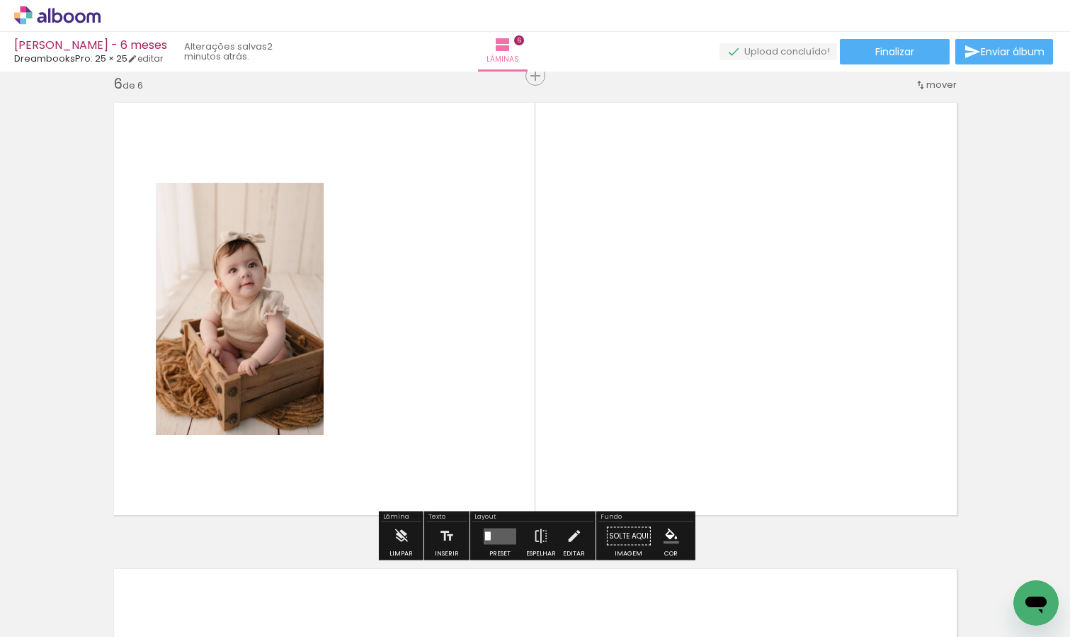
scroll to position [2347, 0]
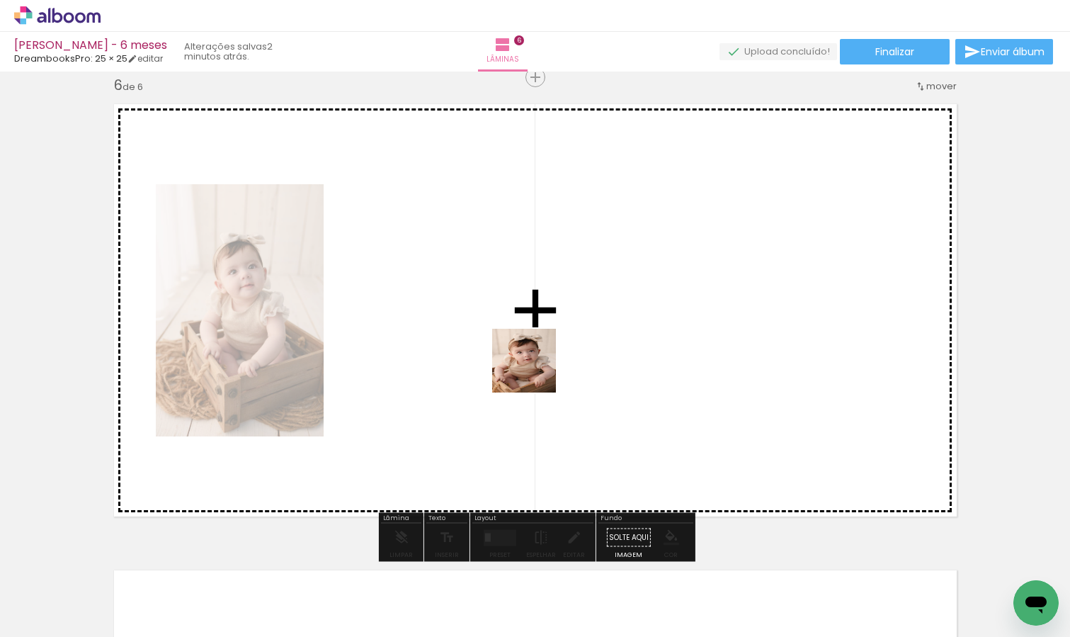
drag, startPoint x: 551, startPoint y: 596, endPoint x: 535, endPoint y: 364, distance: 232.1
click at [535, 365] on quentale-workspace at bounding box center [535, 318] width 1070 height 637
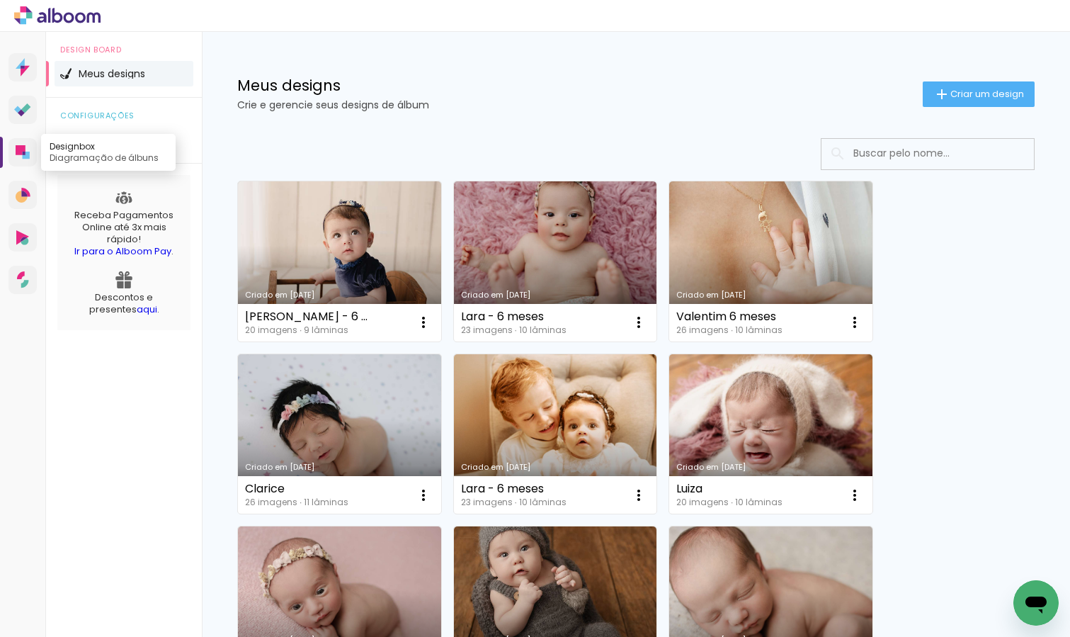
click at [21, 148] on icon at bounding box center [21, 150] width 10 height 10
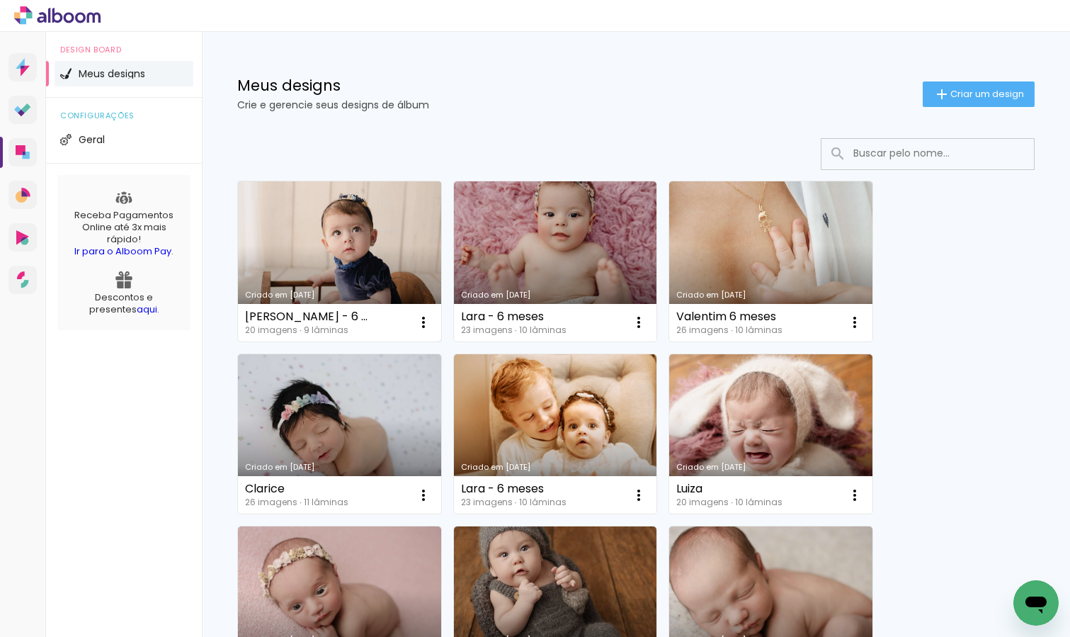
click at [364, 237] on link "Criado em [DATE]" at bounding box center [339, 261] width 203 height 160
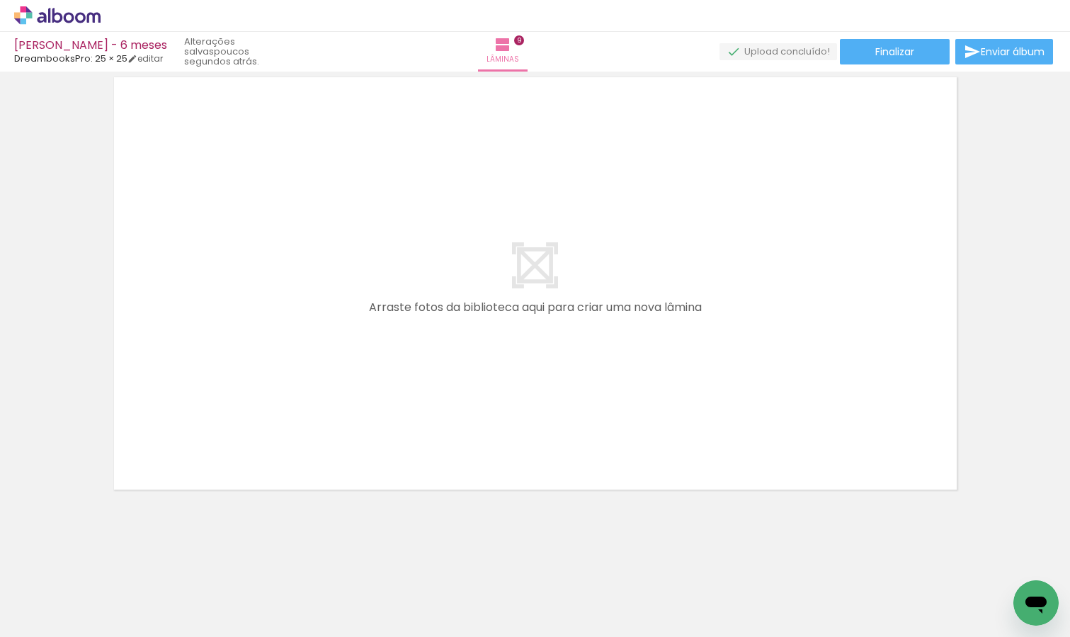
scroll to position [0, 637]
drag, startPoint x: 923, startPoint y: 590, endPoint x: 693, endPoint y: 414, distance: 289.5
click at [693, 414] on quentale-workspace at bounding box center [535, 318] width 1070 height 637
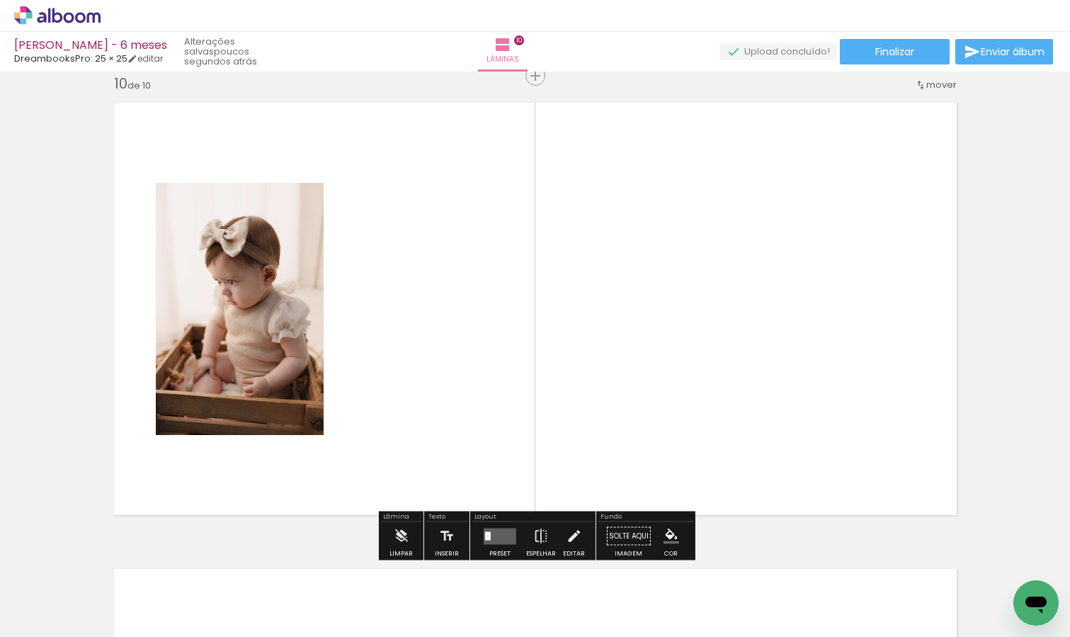
scroll to position [4211, 0]
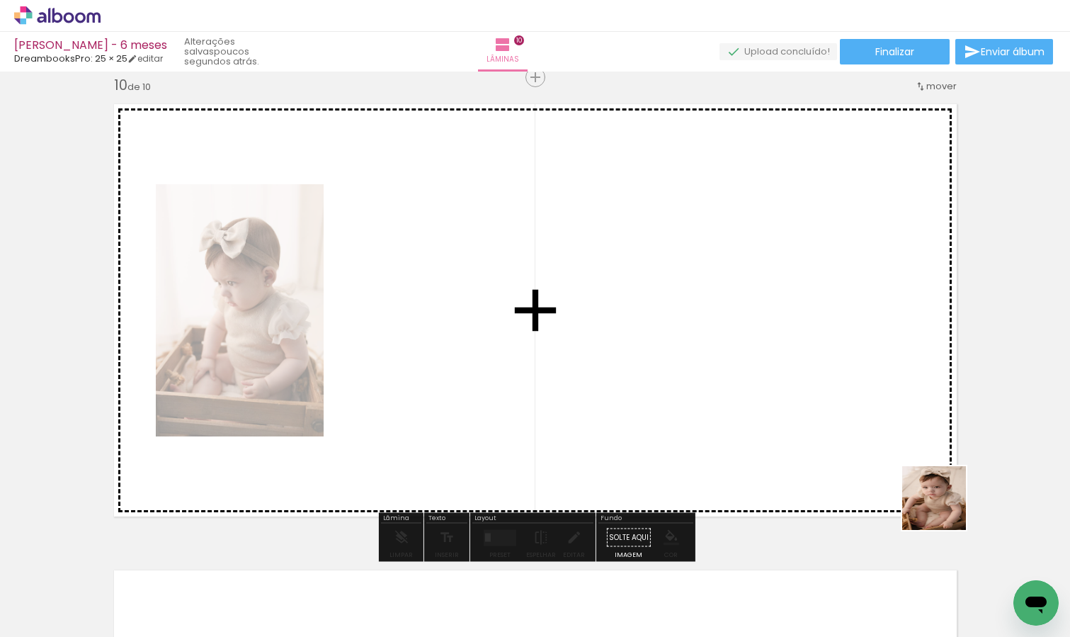
drag, startPoint x: 1011, startPoint y: 569, endPoint x: 729, endPoint y: 317, distance: 378.7
click at [731, 321] on quentale-workspace at bounding box center [535, 318] width 1070 height 637
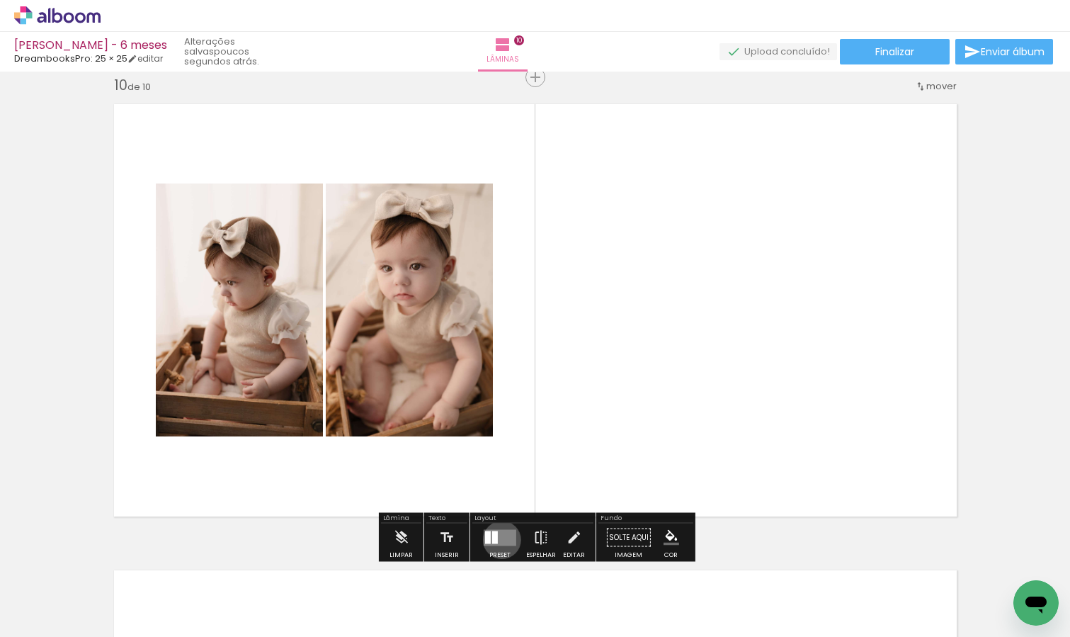
click at [499, 539] on quentale-layouter at bounding box center [500, 537] width 33 height 16
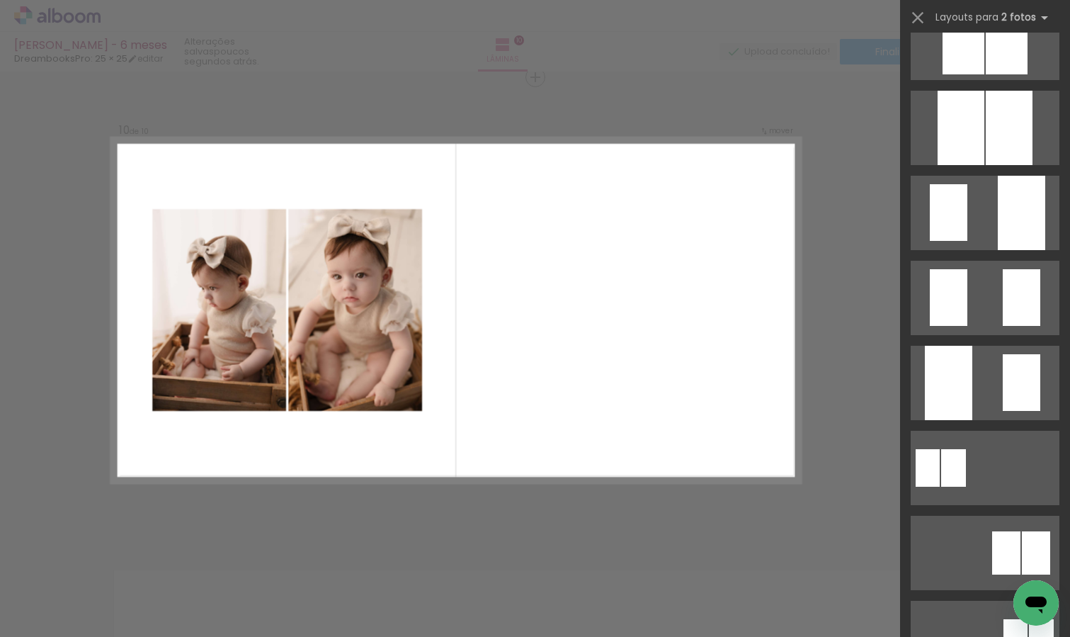
scroll to position [525, 0]
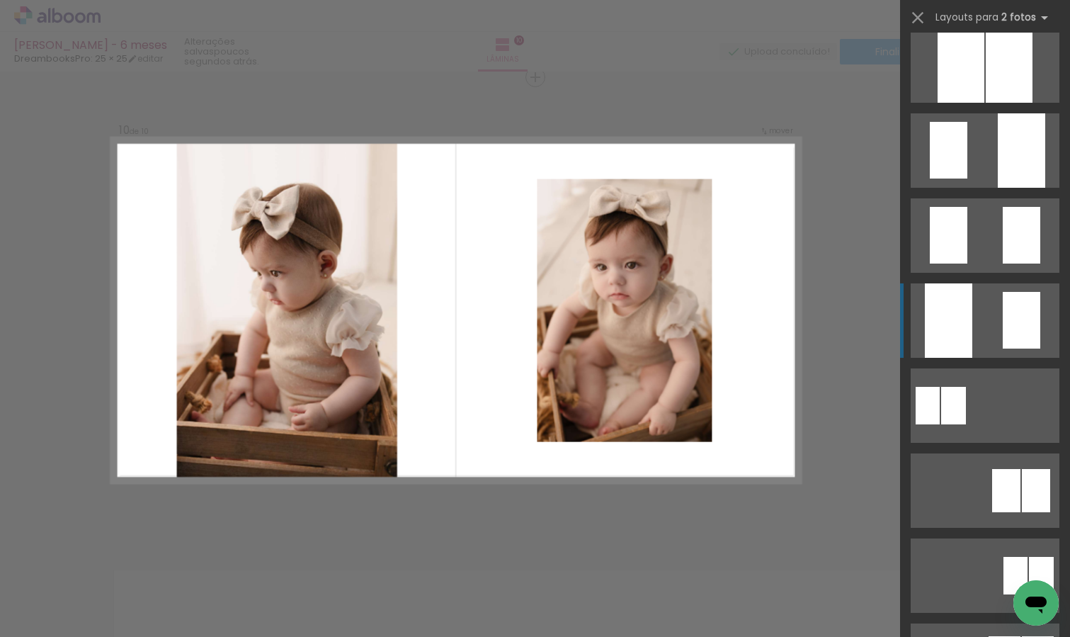
click at [993, 309] on quentale-layouter at bounding box center [985, 320] width 149 height 74
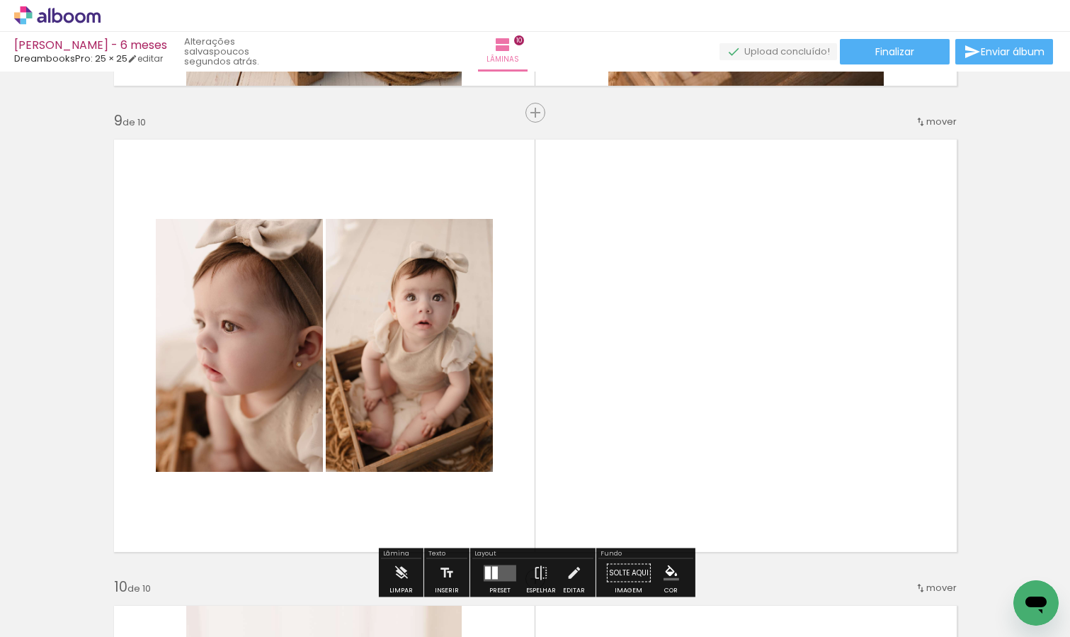
scroll to position [3708, 0]
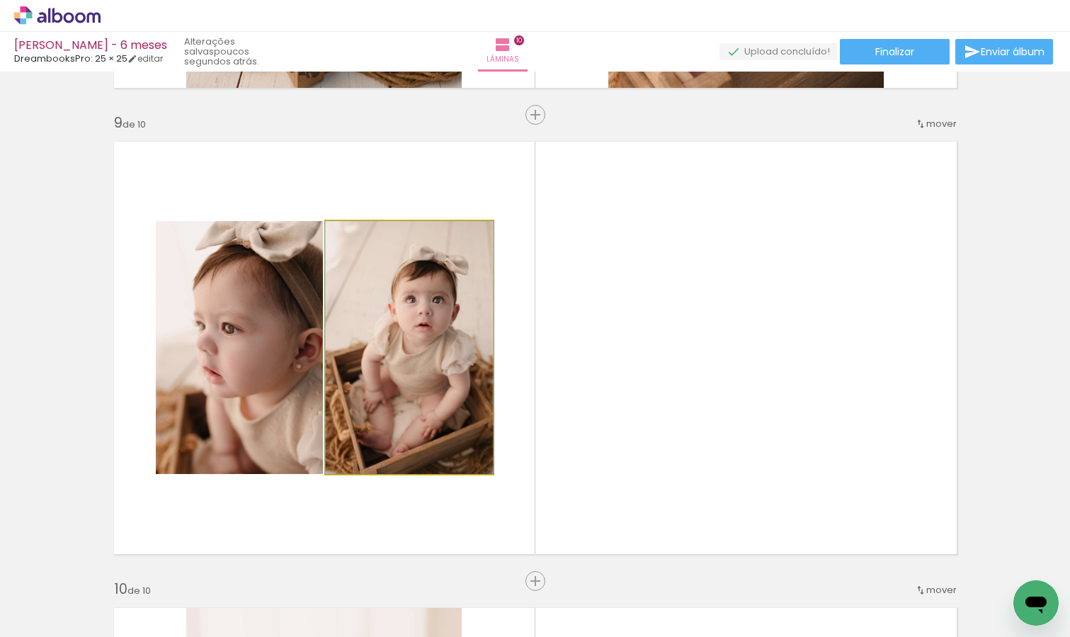
click at [343, 402] on quentale-photo at bounding box center [409, 347] width 167 height 253
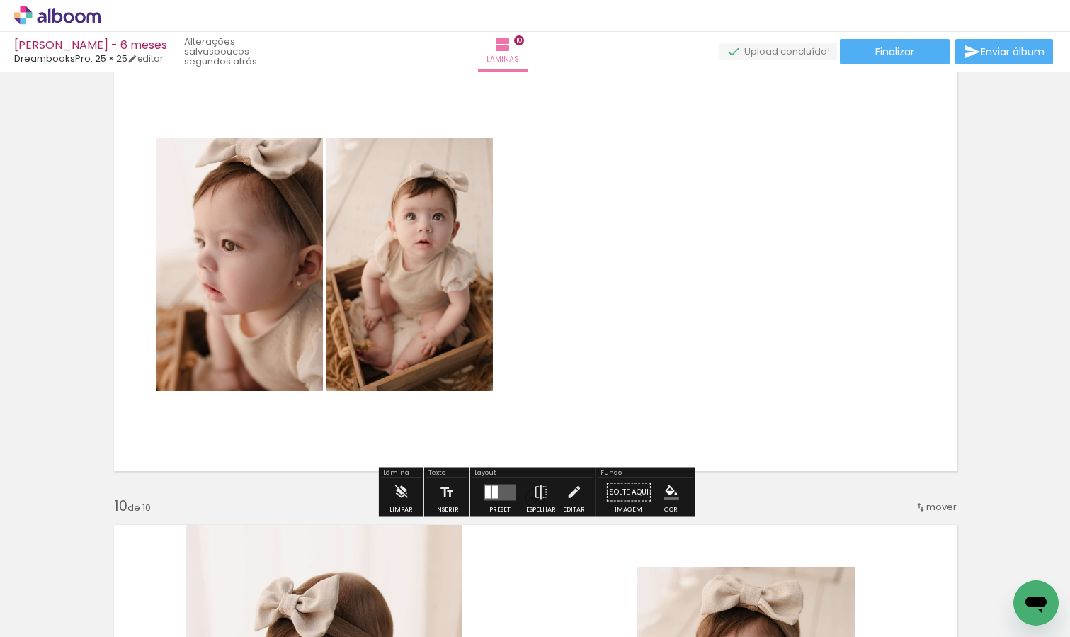
scroll to position [3859, 0]
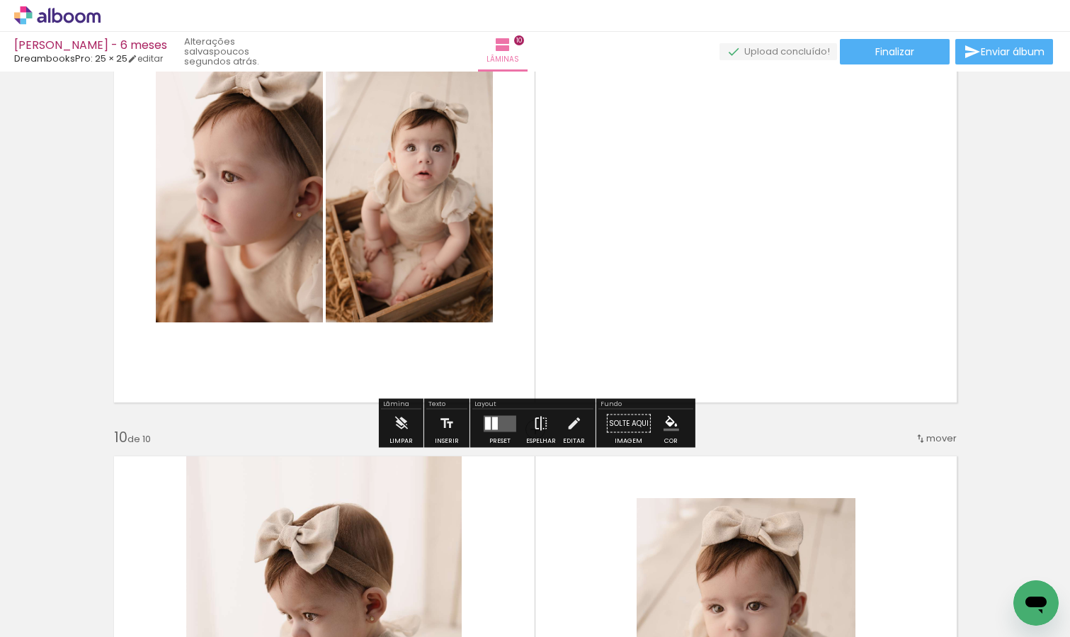
click at [537, 426] on iron-icon at bounding box center [541, 423] width 16 height 28
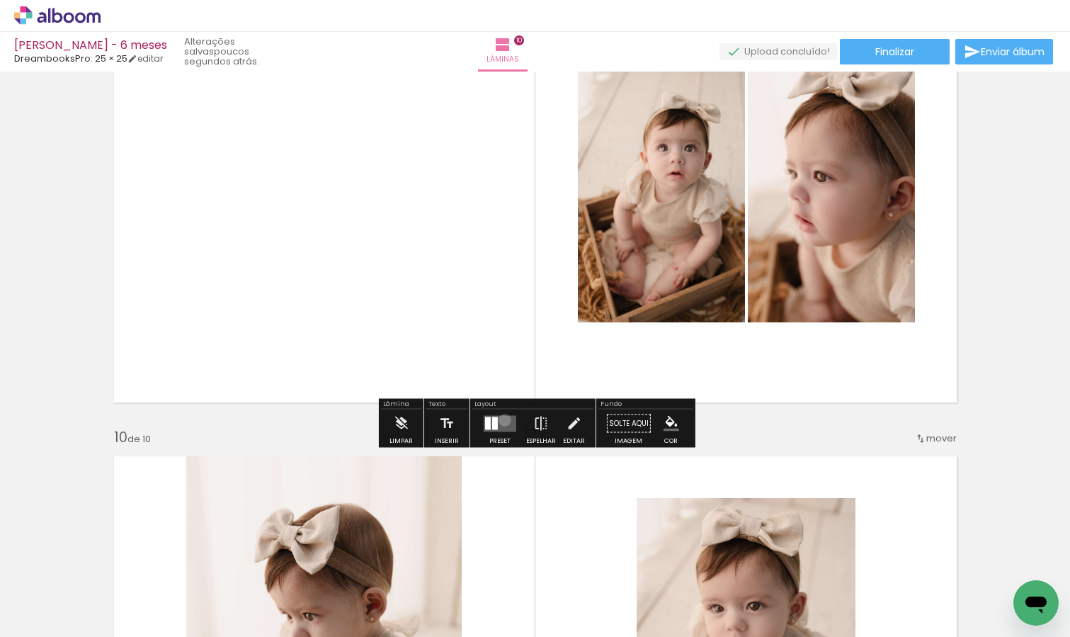
click at [501, 419] on quentale-layouter at bounding box center [500, 423] width 33 height 16
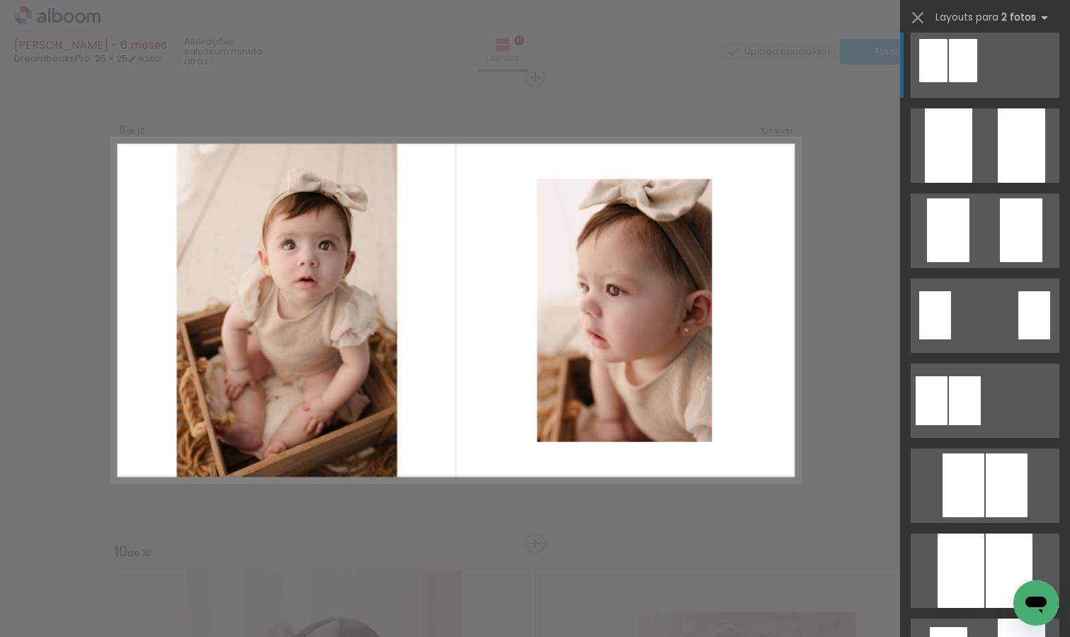
scroll to position [0, 0]
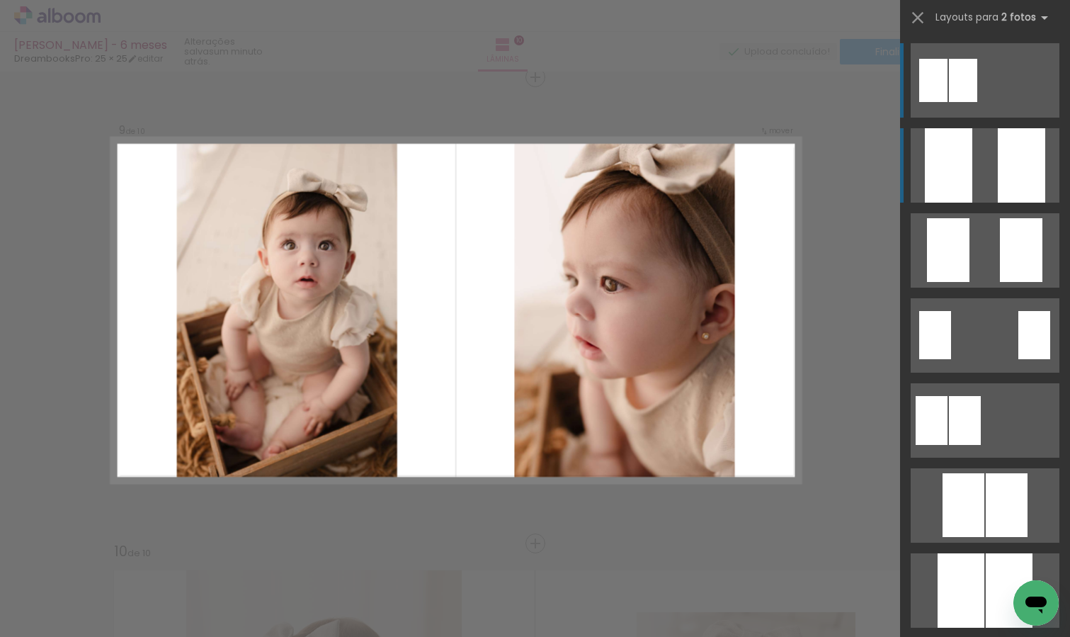
click at [997, 164] on quentale-layouter at bounding box center [985, 165] width 149 height 74
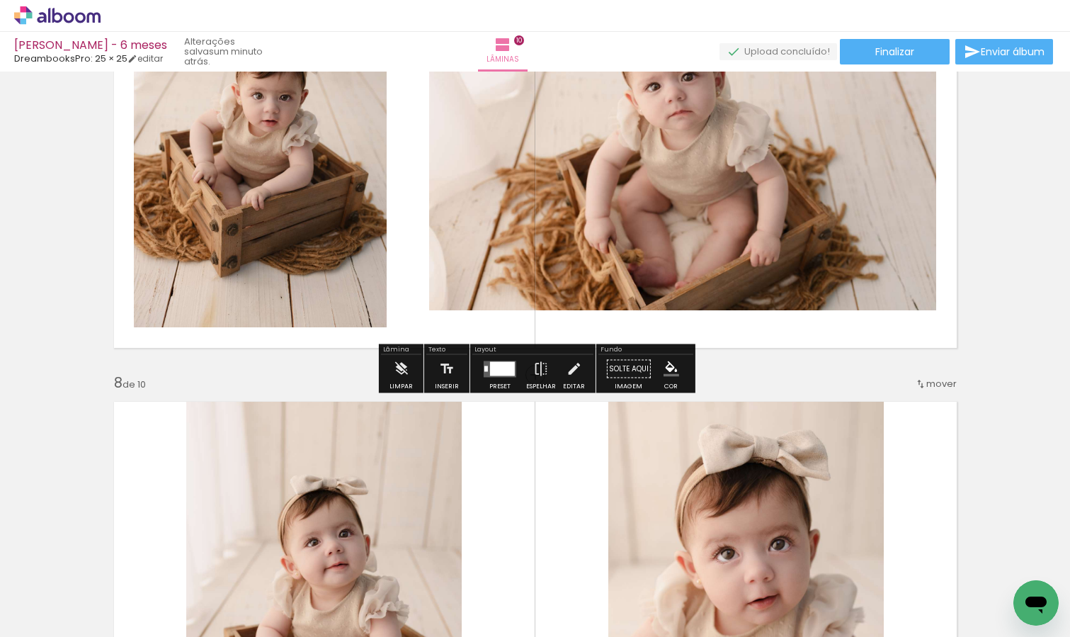
scroll to position [2979, 0]
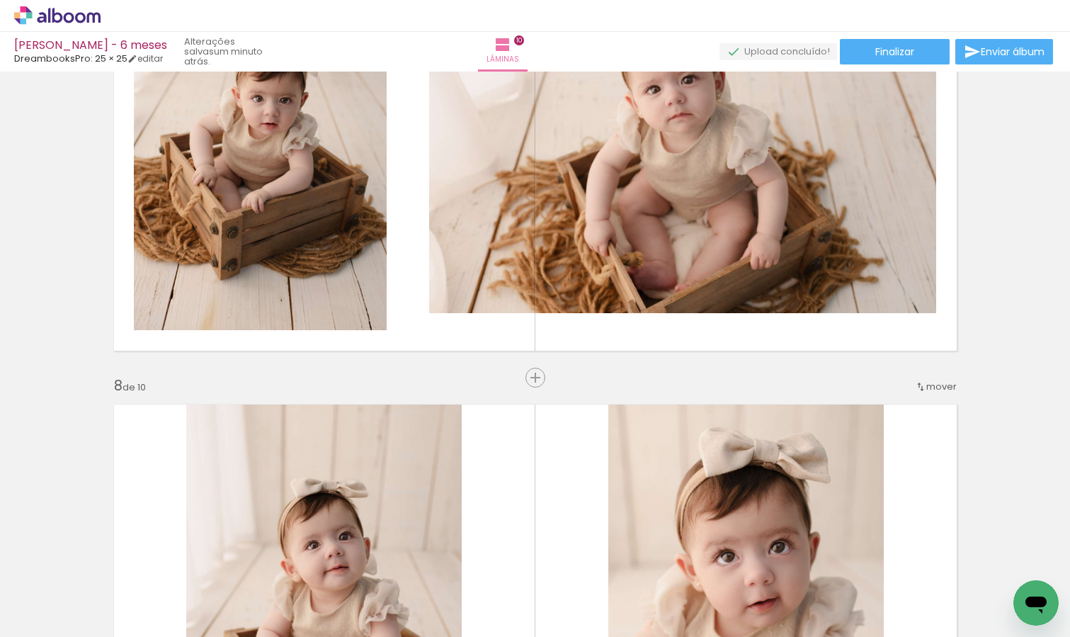
click at [926, 382] on iron-icon at bounding box center [920, 386] width 11 height 11
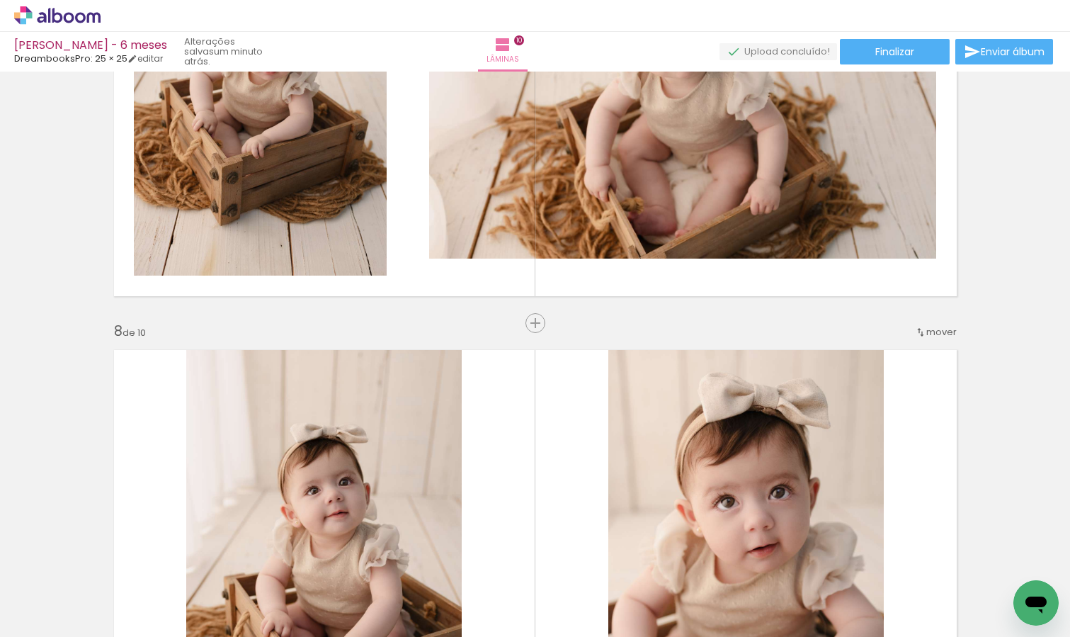
scroll to position [3075, 0]
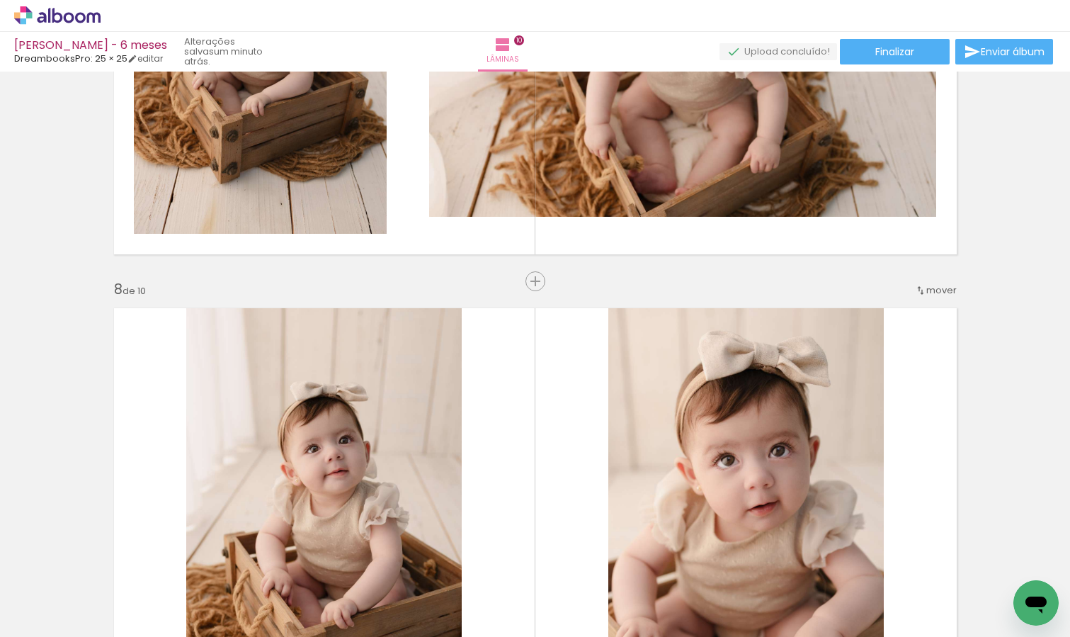
click at [928, 288] on span "mover" at bounding box center [941, 289] width 30 height 13
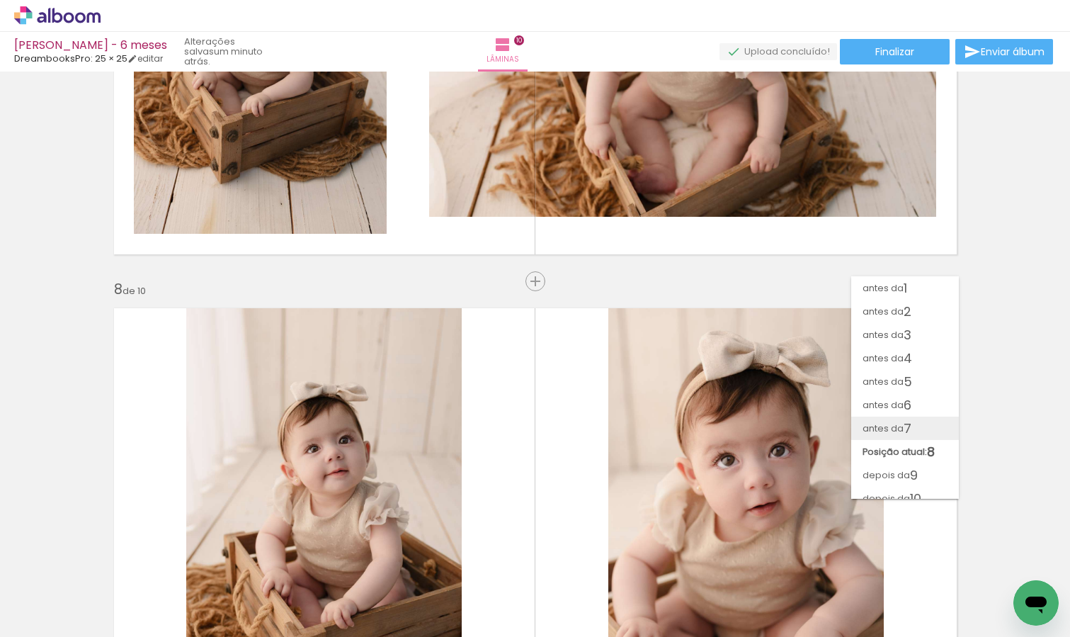
click at [924, 420] on paper-item "antes da 7" at bounding box center [905, 427] width 108 height 23
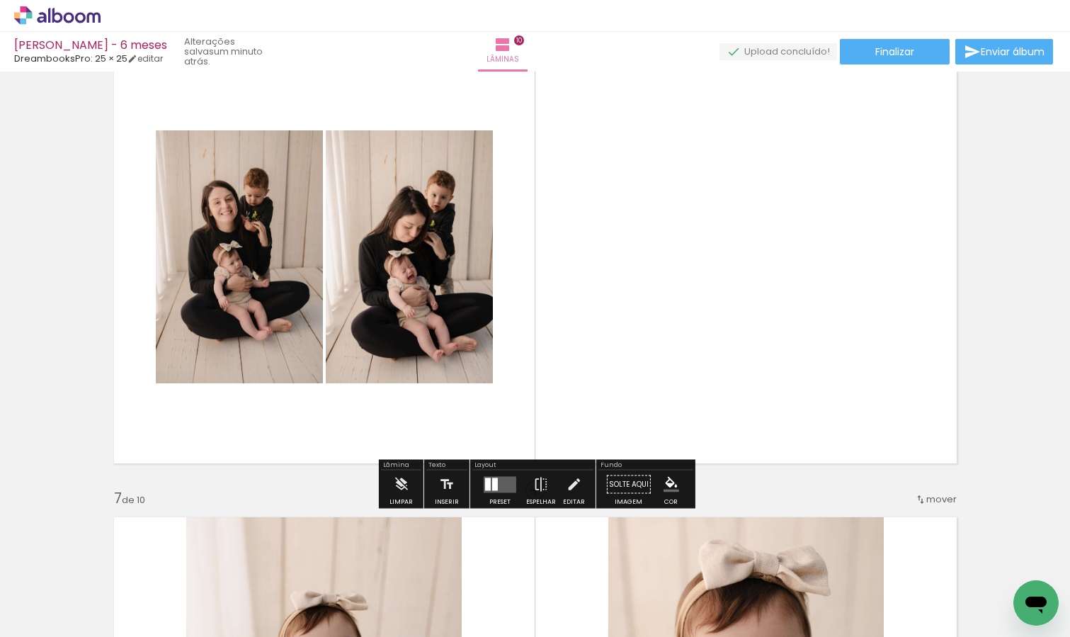
scroll to position [2385, 0]
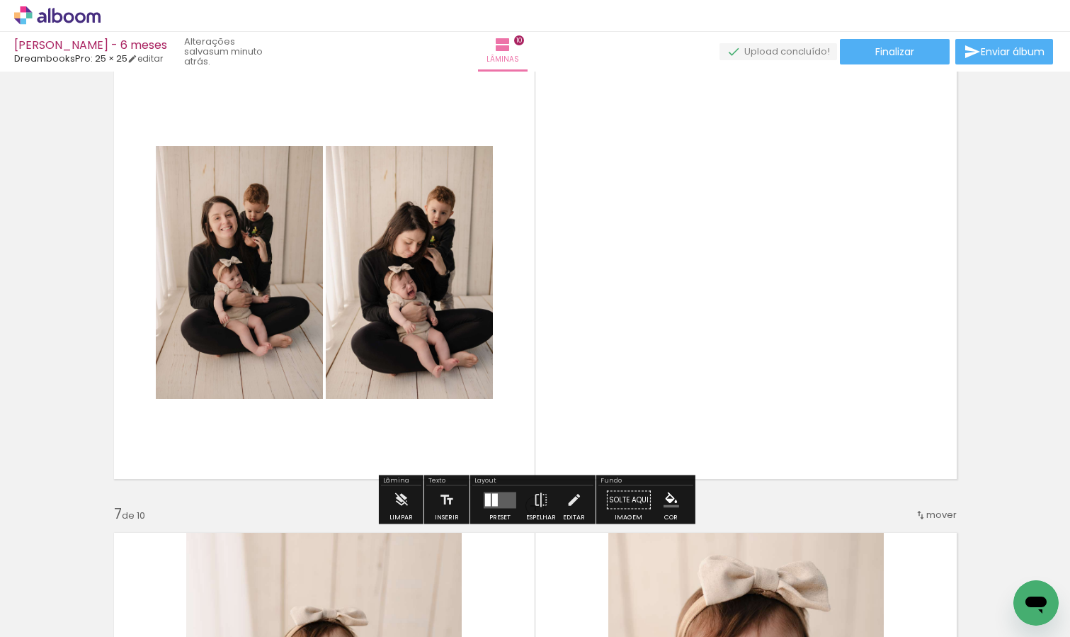
click at [499, 499] on quentale-layouter at bounding box center [500, 499] width 33 height 16
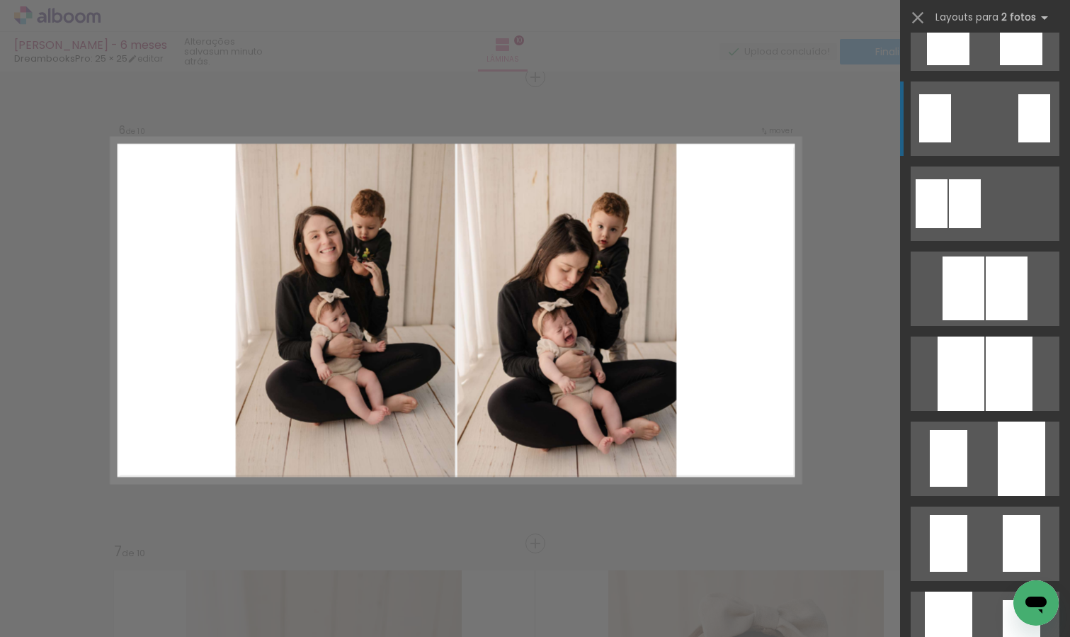
scroll to position [0, 0]
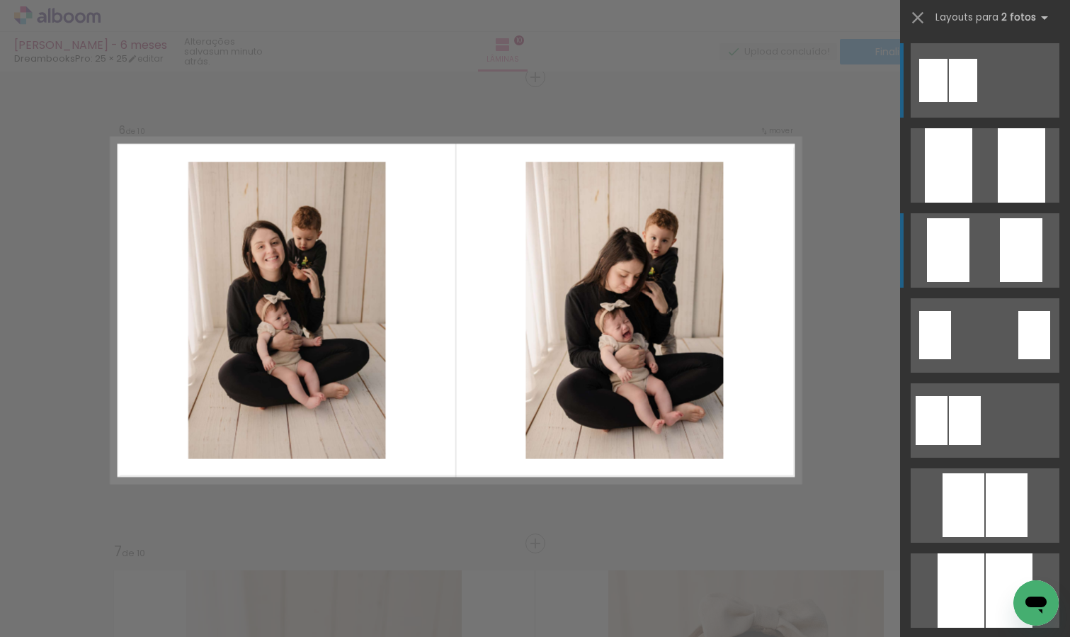
click at [993, 248] on quentale-layouter at bounding box center [985, 250] width 149 height 74
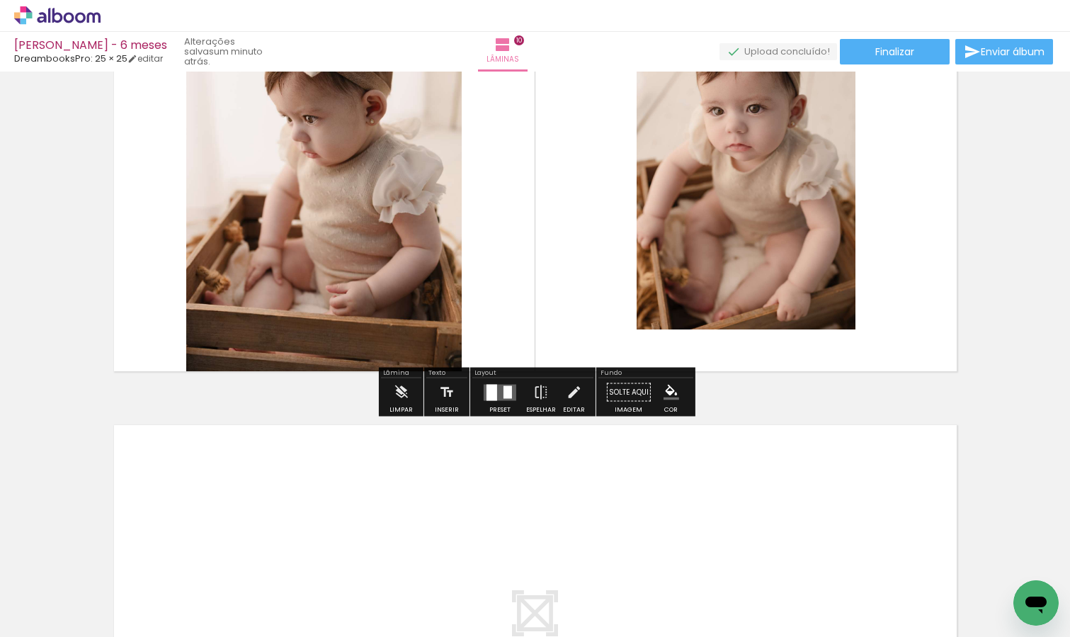
scroll to position [4407, 0]
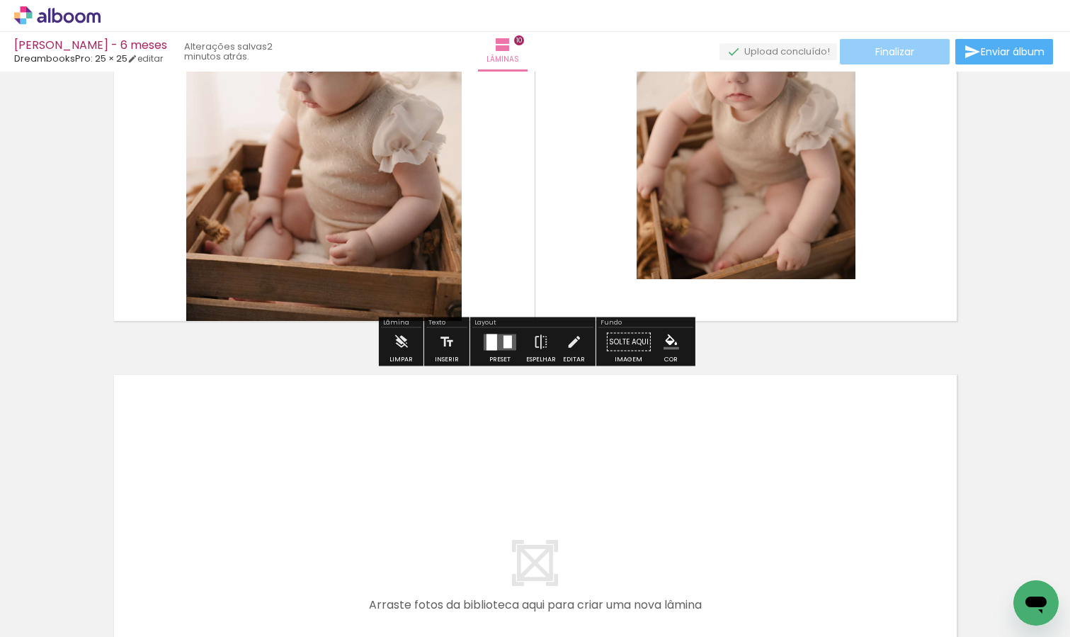
click at [898, 50] on span "Finalizar" at bounding box center [894, 52] width 39 height 10
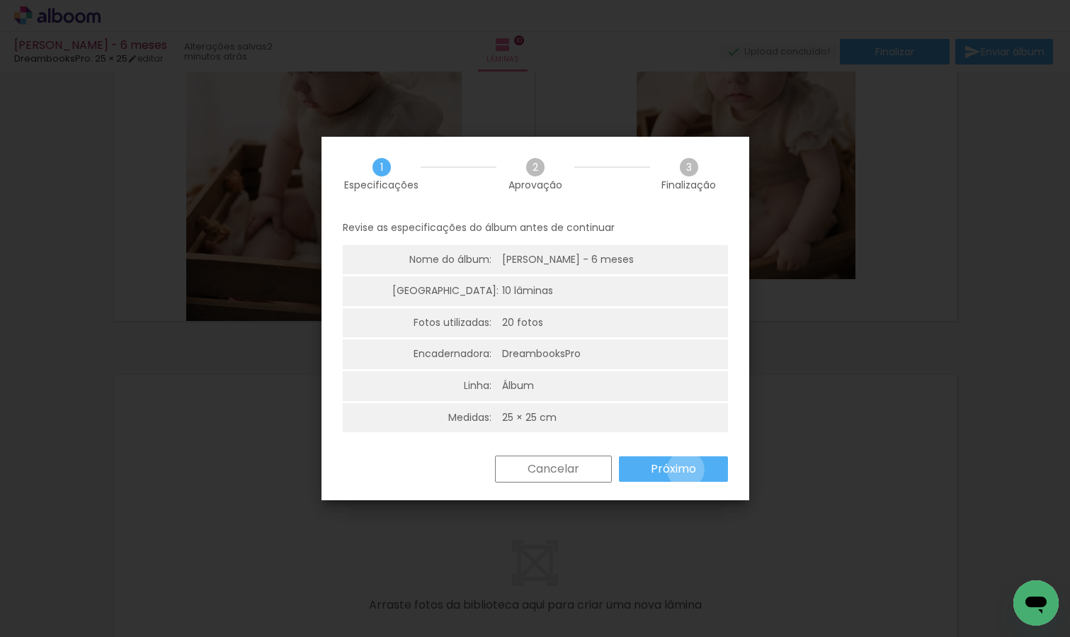
click at [0, 0] on slot "Próximo" at bounding box center [0, 0] width 0 height 0
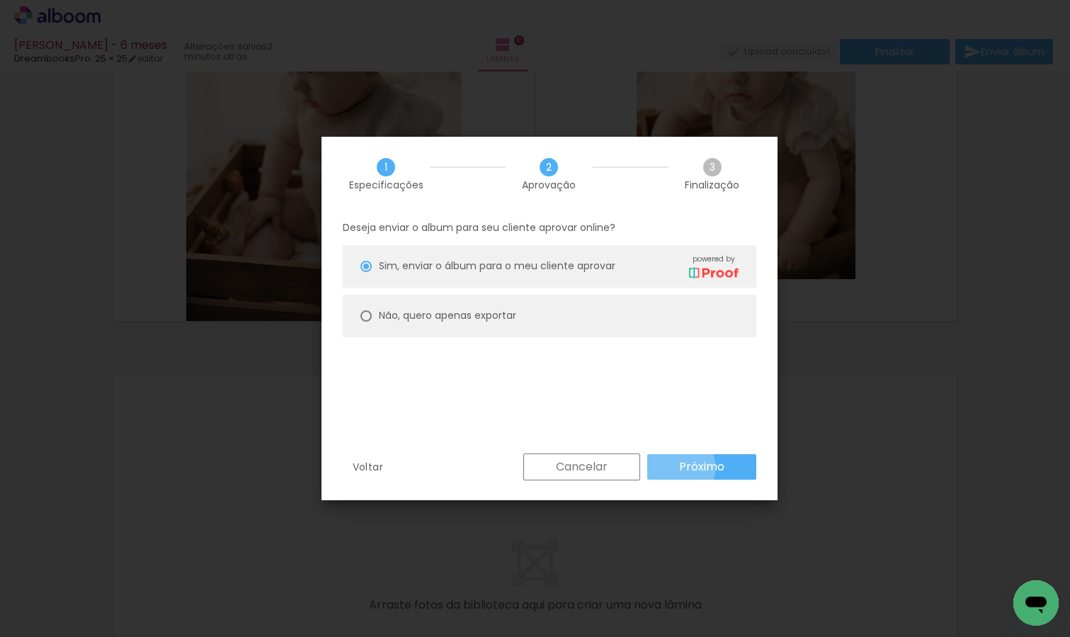
click at [677, 467] on paper-button "Próximo" at bounding box center [701, 466] width 109 height 25
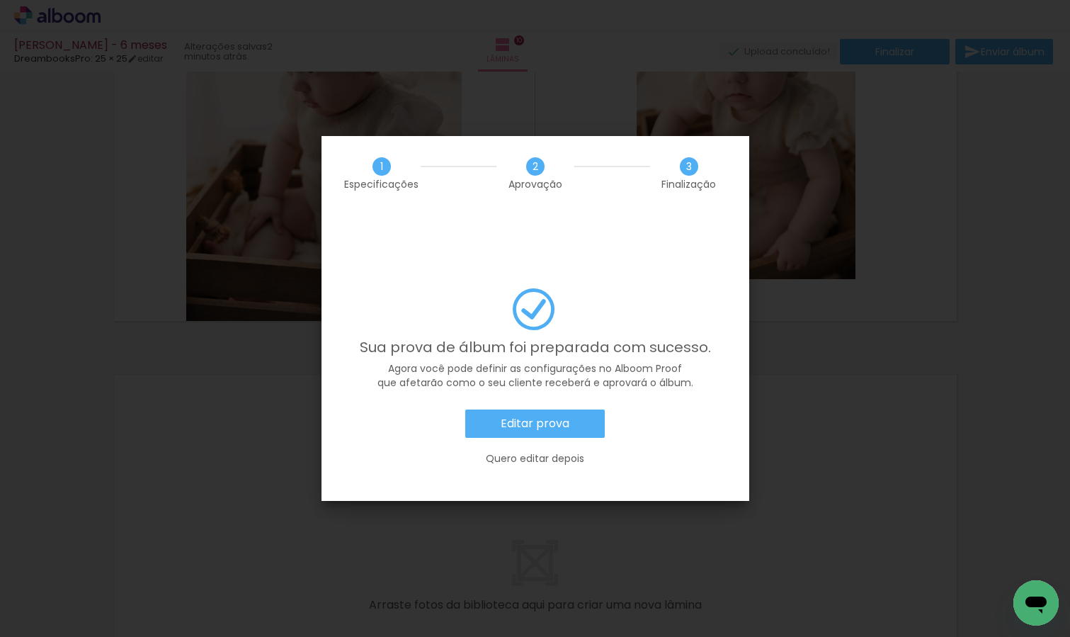
click at [571, 409] on paper-button "Editar prova" at bounding box center [534, 423] width 139 height 28
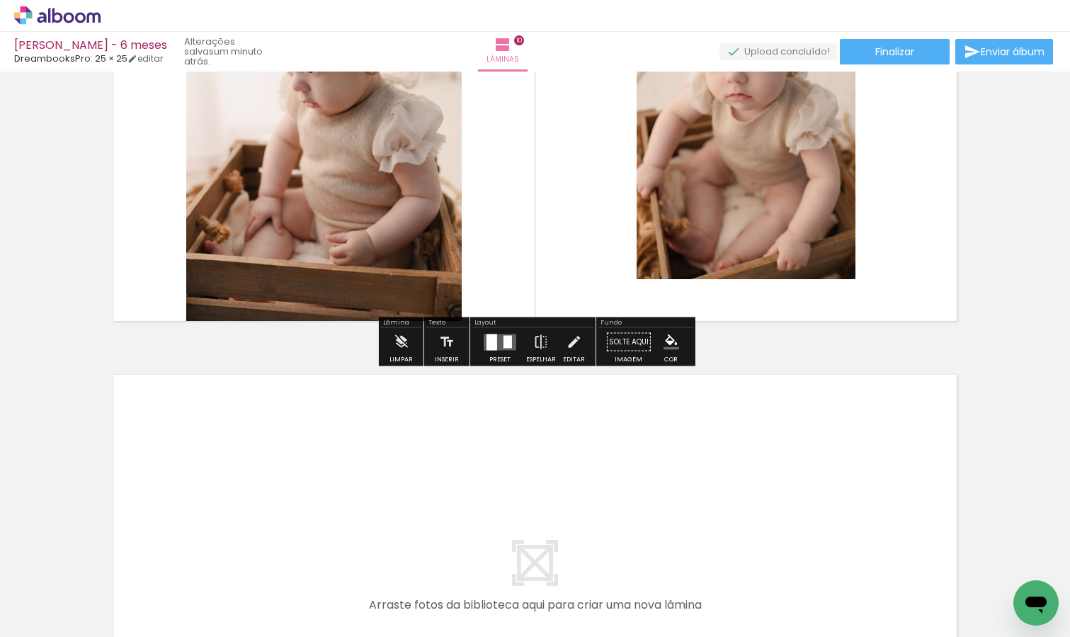
click at [51, 10] on icon at bounding box center [57, 15] width 86 height 18
